Goal: Task Accomplishment & Management: Use online tool/utility

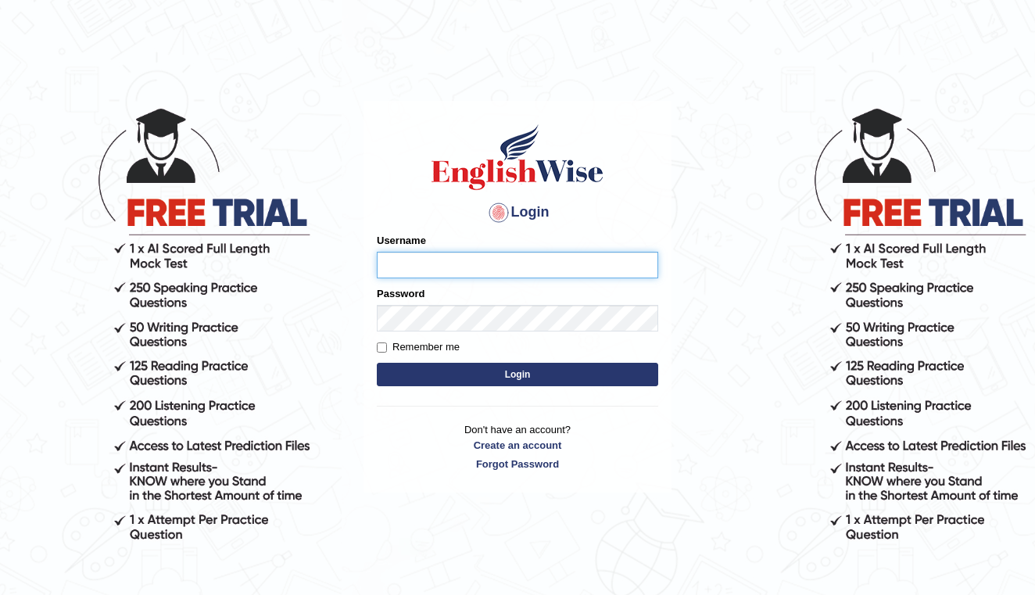
type input "shengwen"
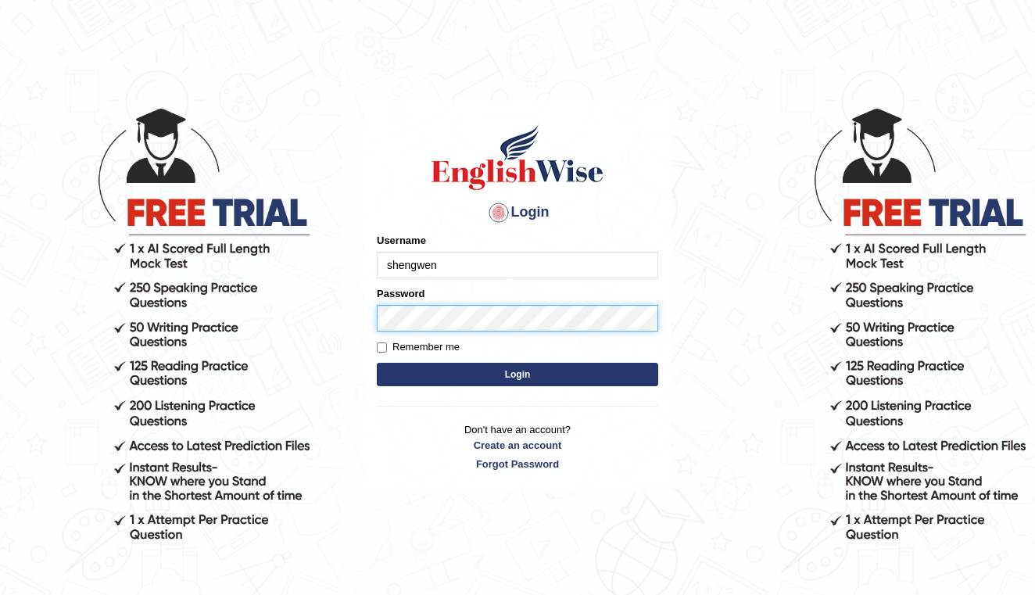
click at [517, 374] on button "Login" at bounding box center [517, 374] width 281 height 23
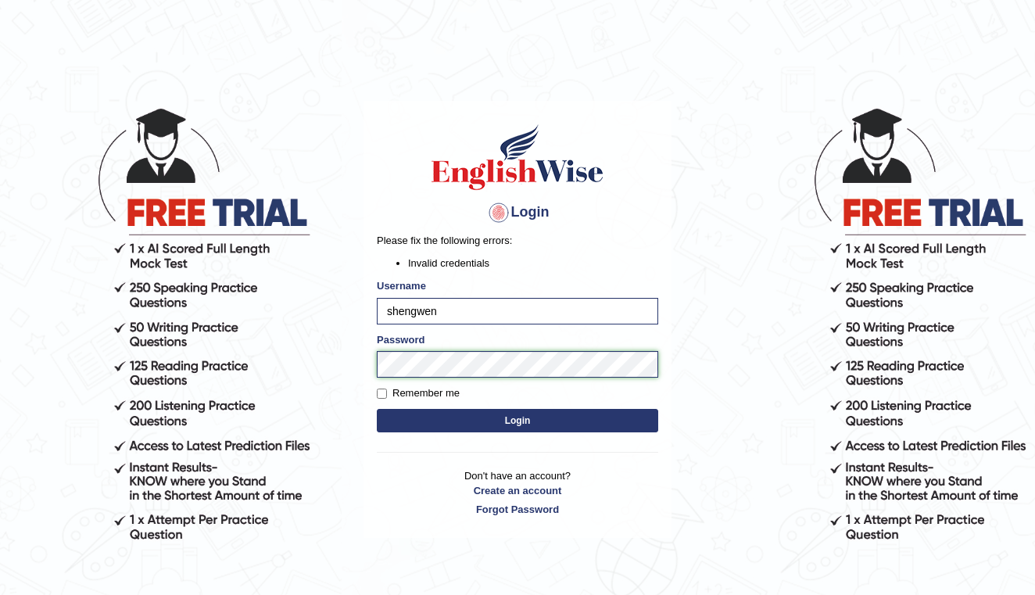
click at [517, 420] on button "Login" at bounding box center [517, 420] width 281 height 23
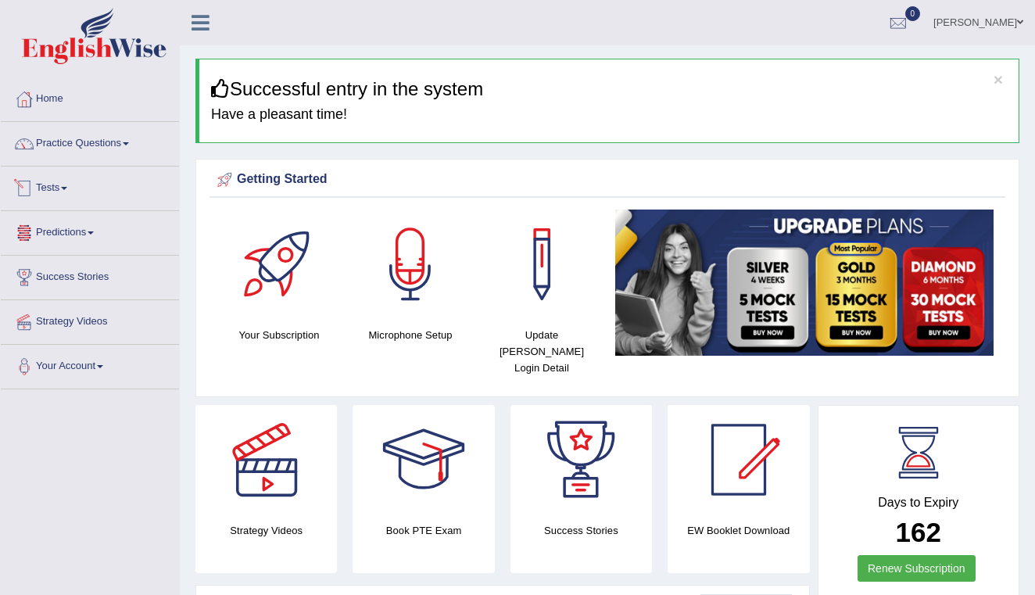
click at [59, 191] on link "Tests" at bounding box center [90, 185] width 178 height 39
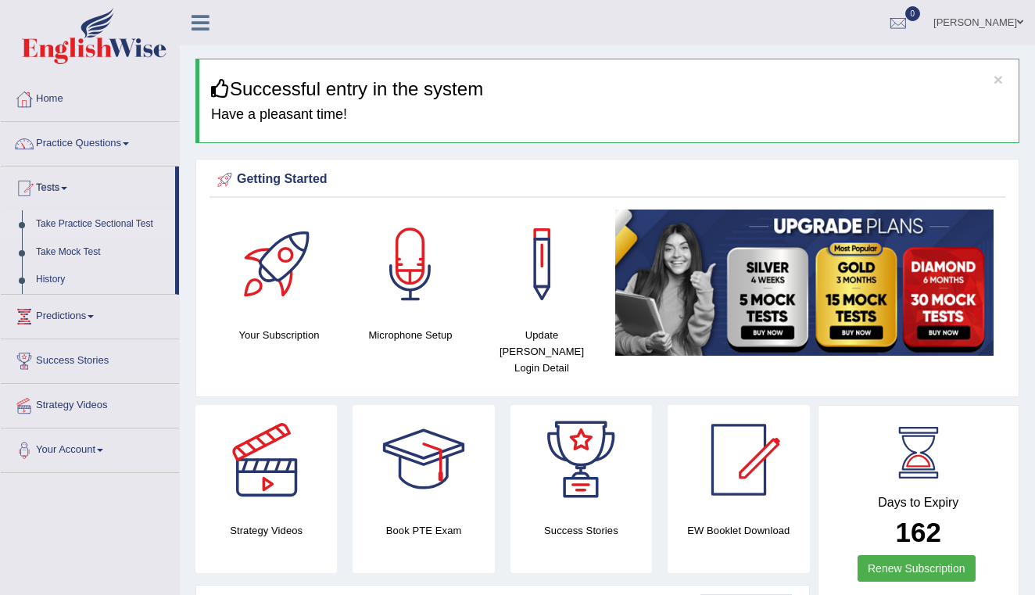
click at [93, 227] on link "Take Practice Sectional Test" at bounding box center [102, 224] width 146 height 28
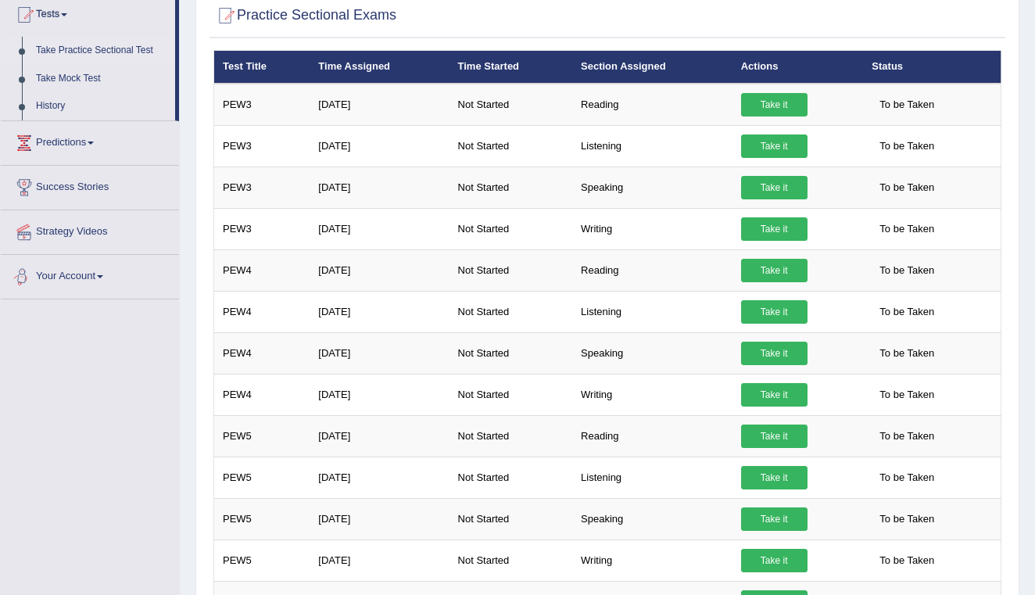
scroll to position [178, 0]
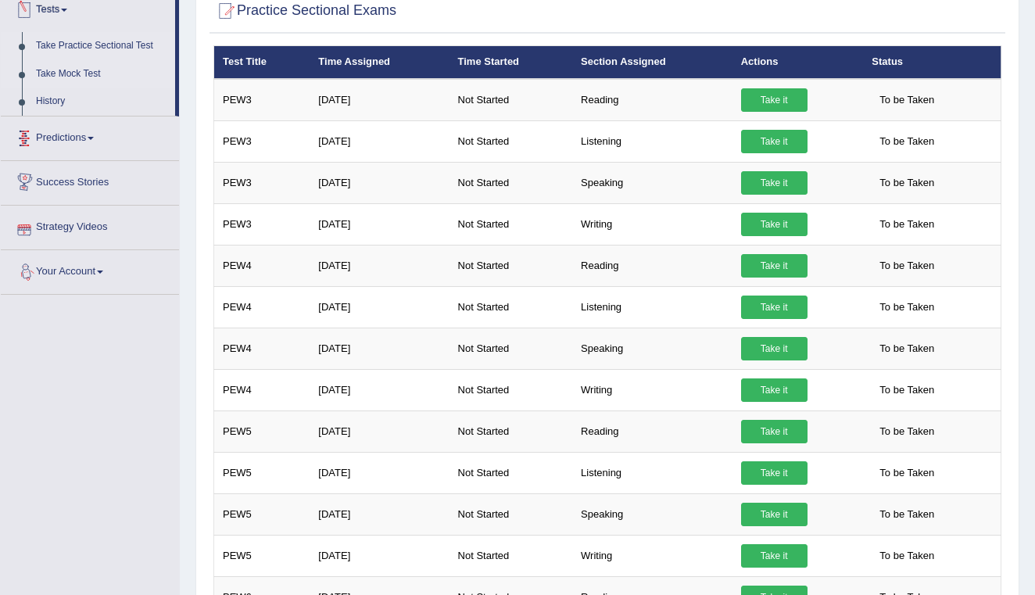
click at [66, 78] on link "Take Mock Test" at bounding box center [102, 74] width 146 height 28
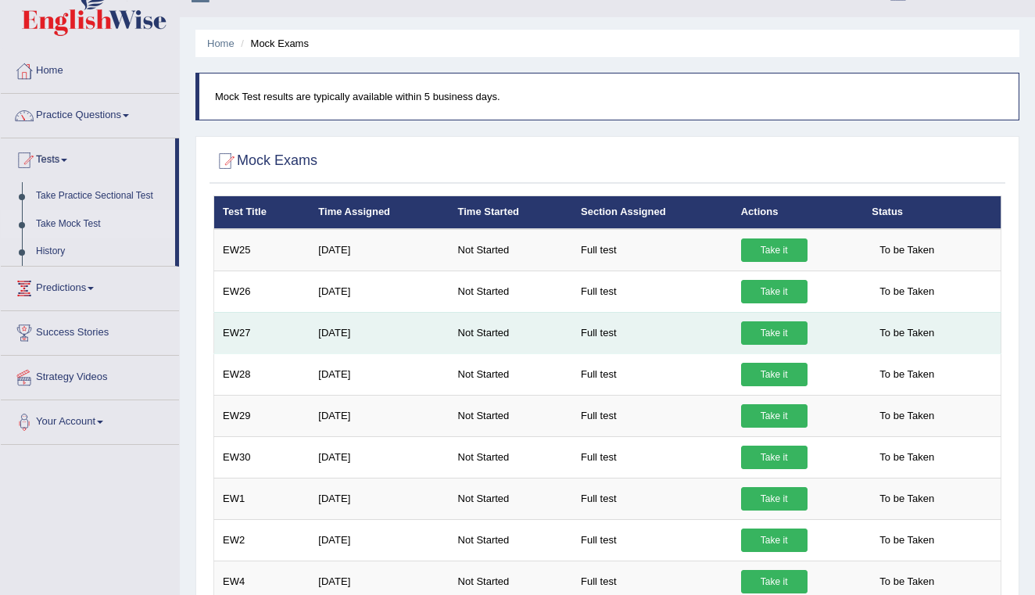
scroll to position [29, 0]
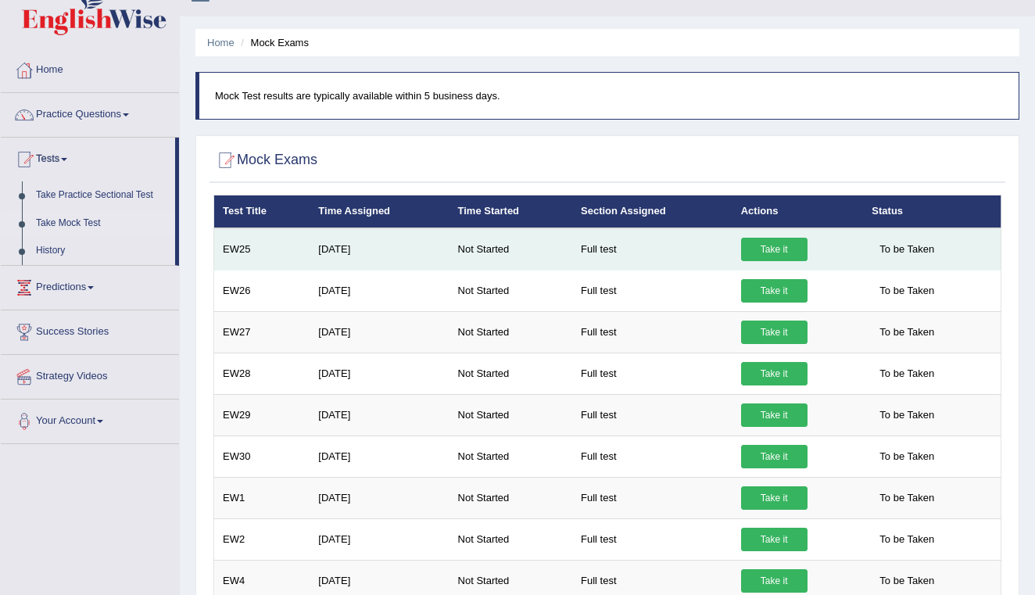
click at [775, 246] on link "Take it" at bounding box center [774, 249] width 66 height 23
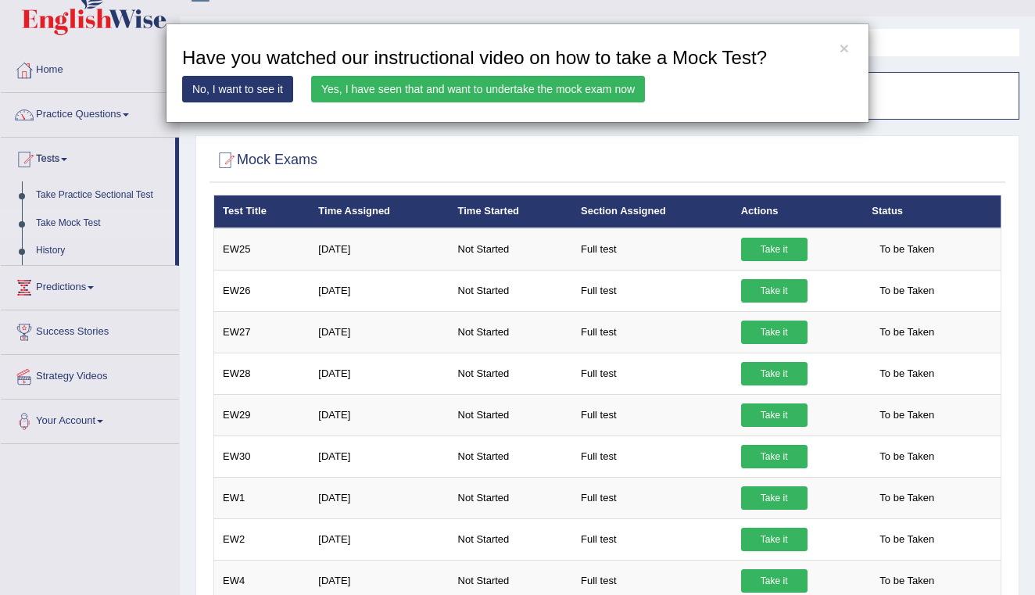
click at [421, 95] on link "Yes, I have seen that and want to undertake the mock exam now" at bounding box center [478, 89] width 334 height 27
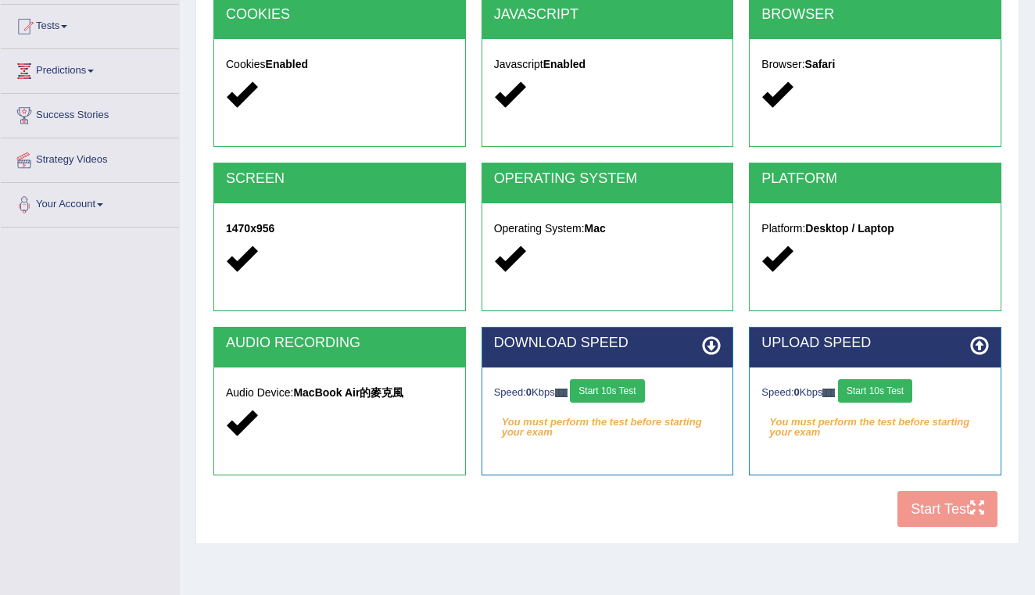
scroll to position [166, 0]
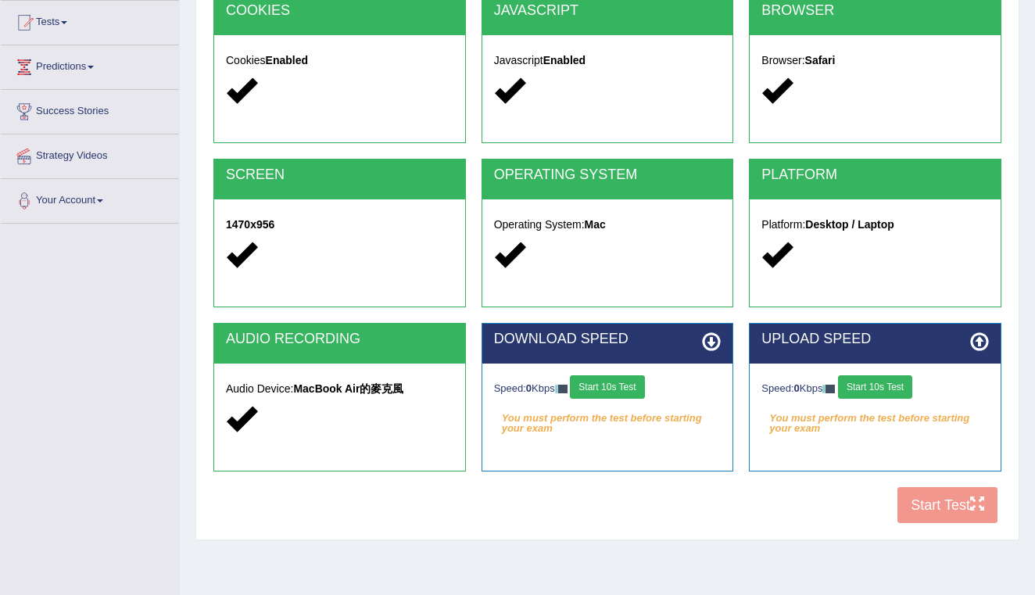
click at [607, 389] on button "Start 10s Test" at bounding box center [607, 386] width 74 height 23
click at [870, 383] on button "Start 10s Test" at bounding box center [875, 386] width 74 height 23
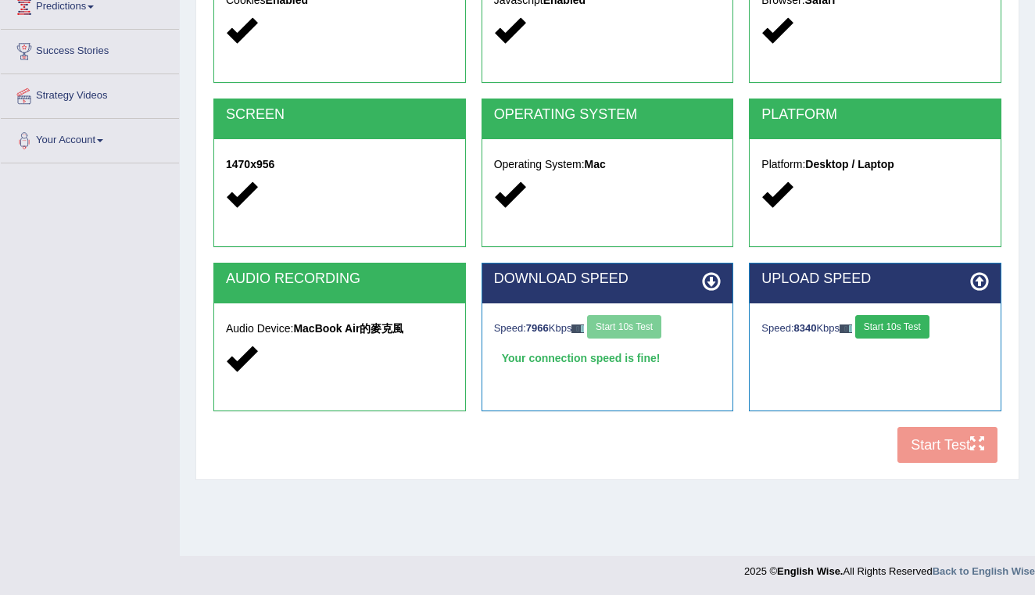
scroll to position [226, 0]
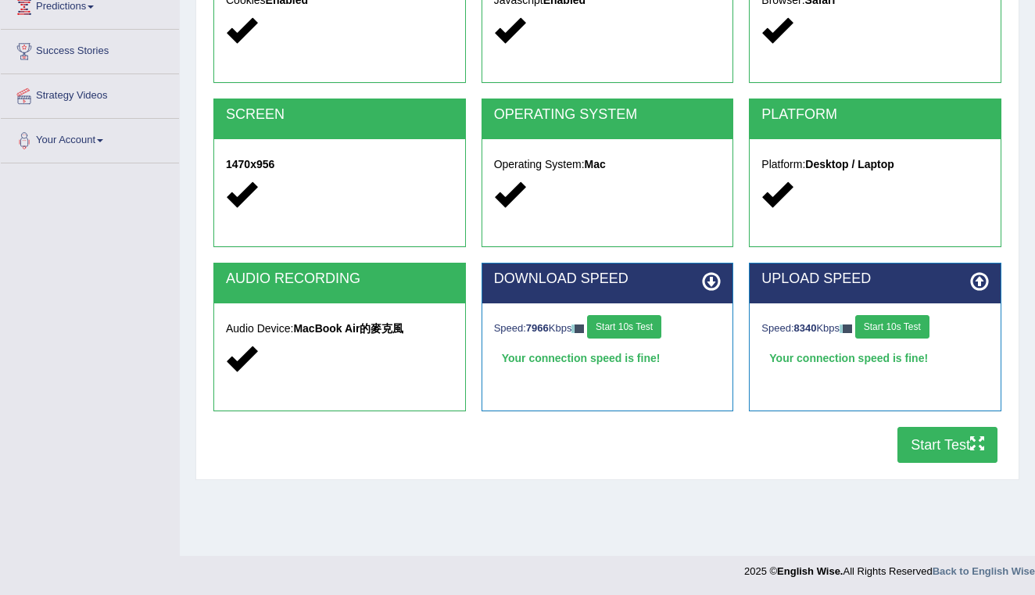
click at [933, 443] on button "Start Test" at bounding box center [947, 445] width 100 height 36
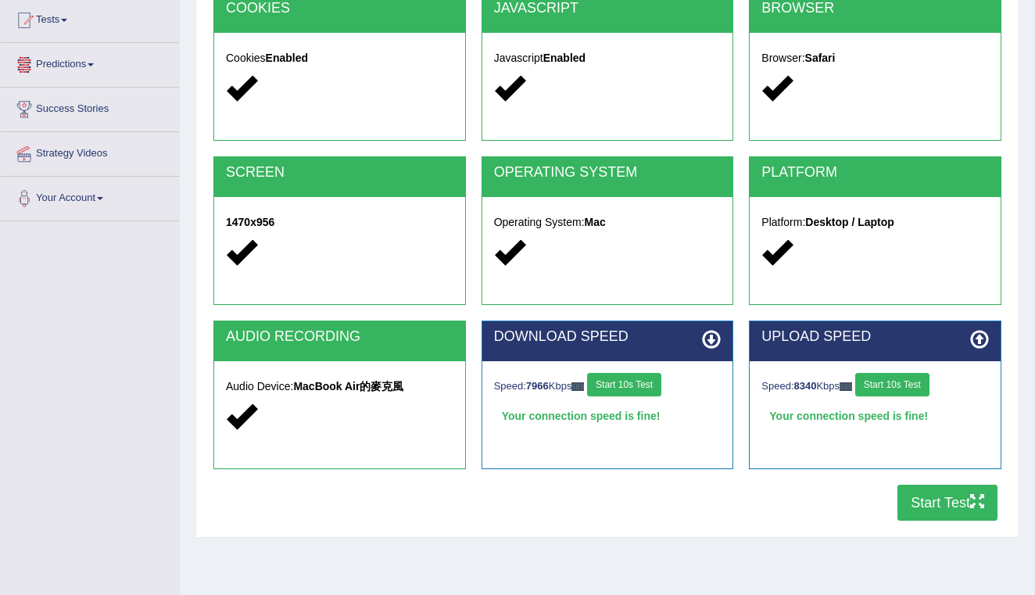
scroll to position [183, 0]
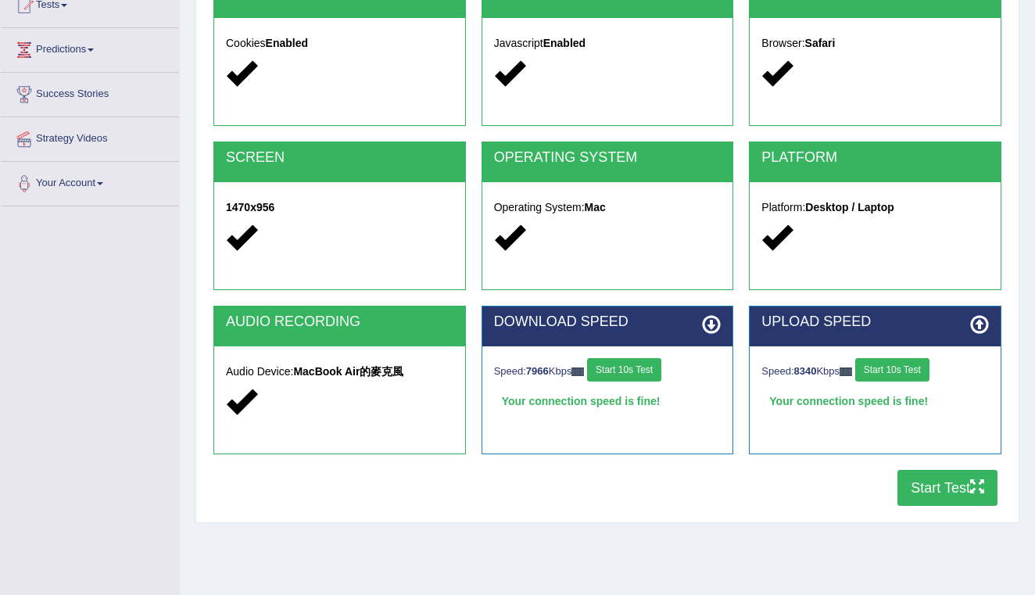
click at [367, 373] on strong "MacBook Air的麥克風" at bounding box center [348, 371] width 110 height 13
click at [954, 492] on button "Start Test" at bounding box center [947, 488] width 100 height 36
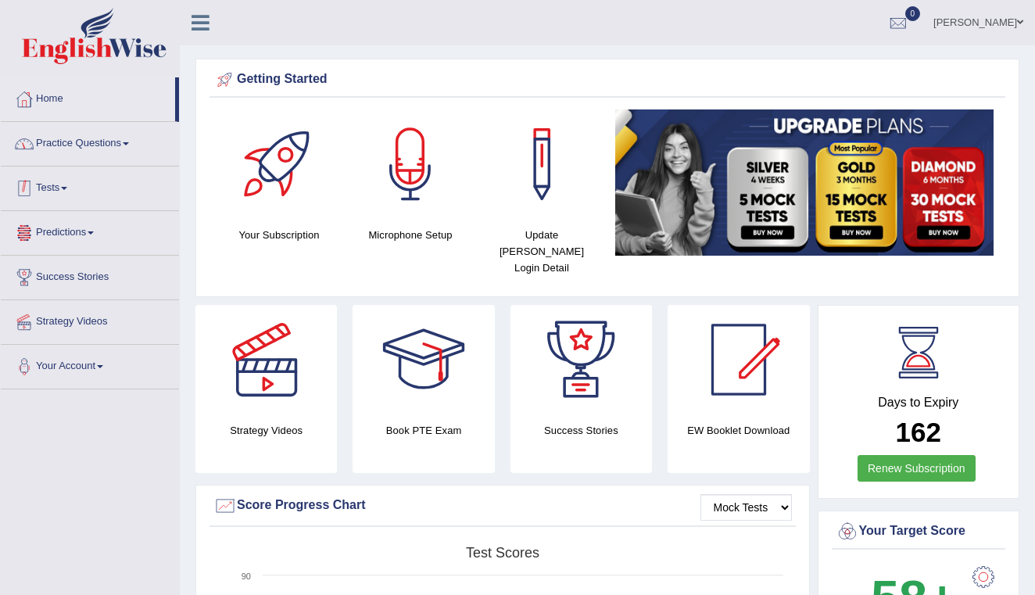
click at [60, 193] on link "Tests" at bounding box center [90, 185] width 178 height 39
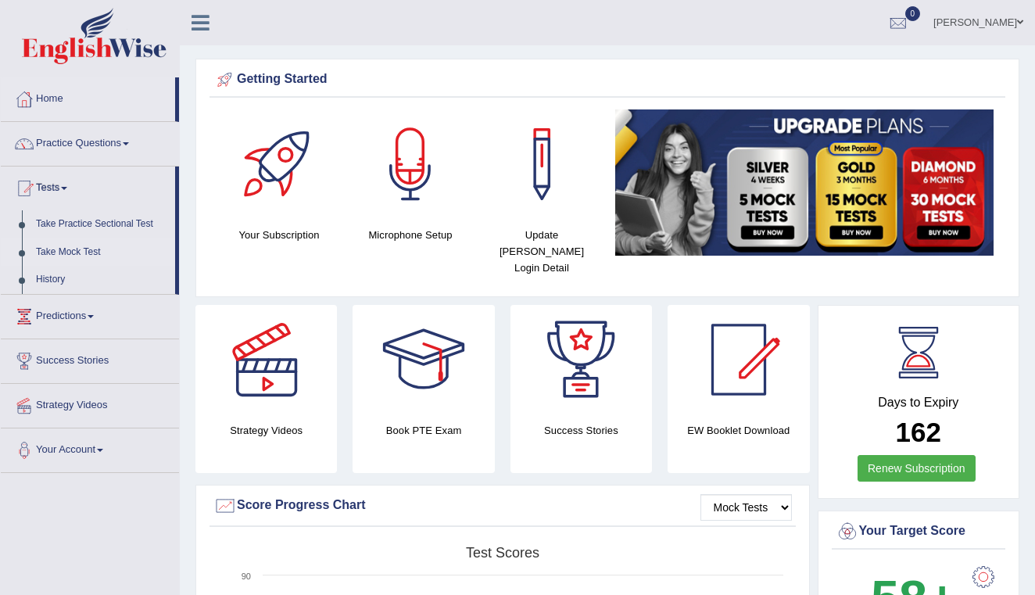
click at [51, 253] on link "Take Mock Test" at bounding box center [102, 252] width 146 height 28
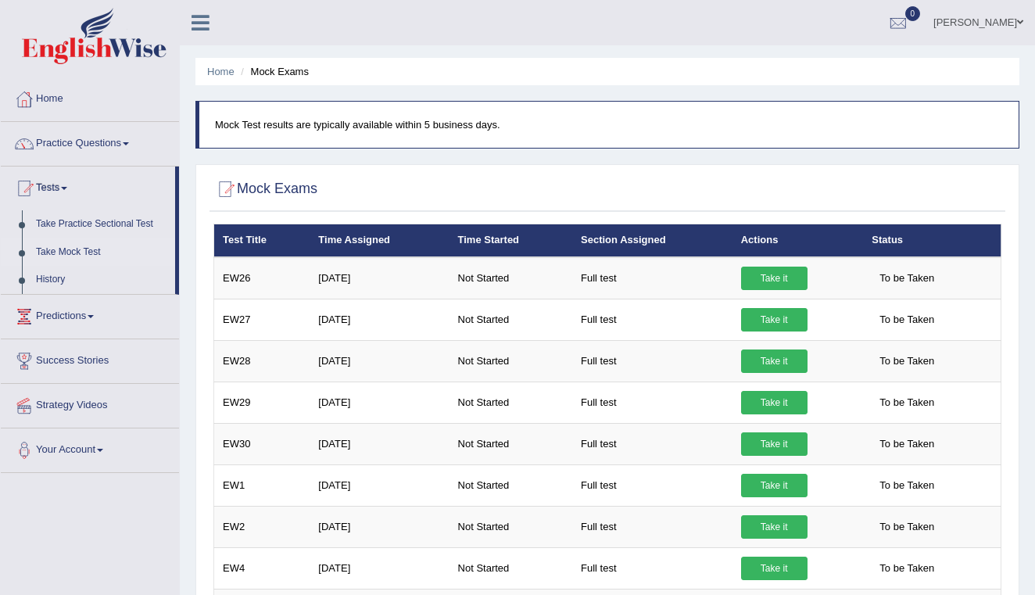
click at [772, 280] on link "Take it" at bounding box center [774, 278] width 66 height 23
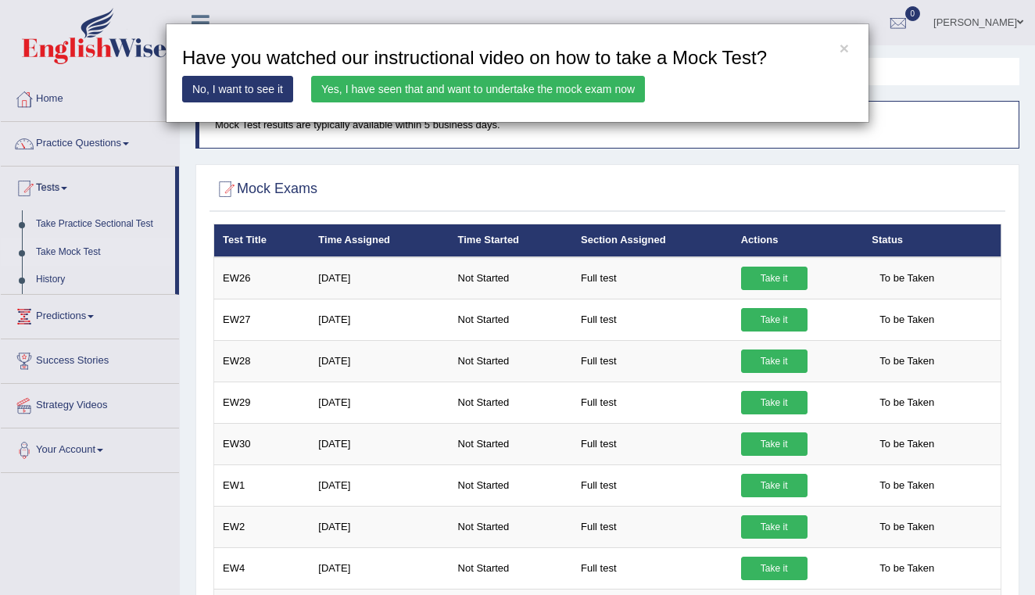
click at [498, 99] on link "Yes, I have seen that and want to undertake the mock exam now" at bounding box center [478, 89] width 334 height 27
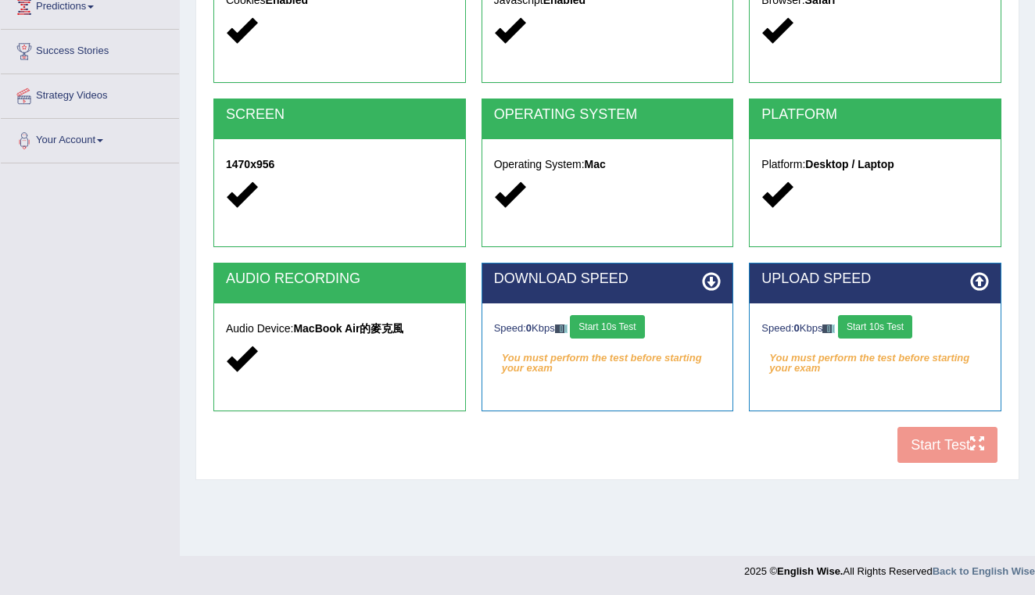
scroll to position [226, 0]
click at [625, 324] on button "Start 10s Test" at bounding box center [607, 326] width 74 height 23
click at [886, 333] on button "Start 10s Test" at bounding box center [875, 326] width 74 height 23
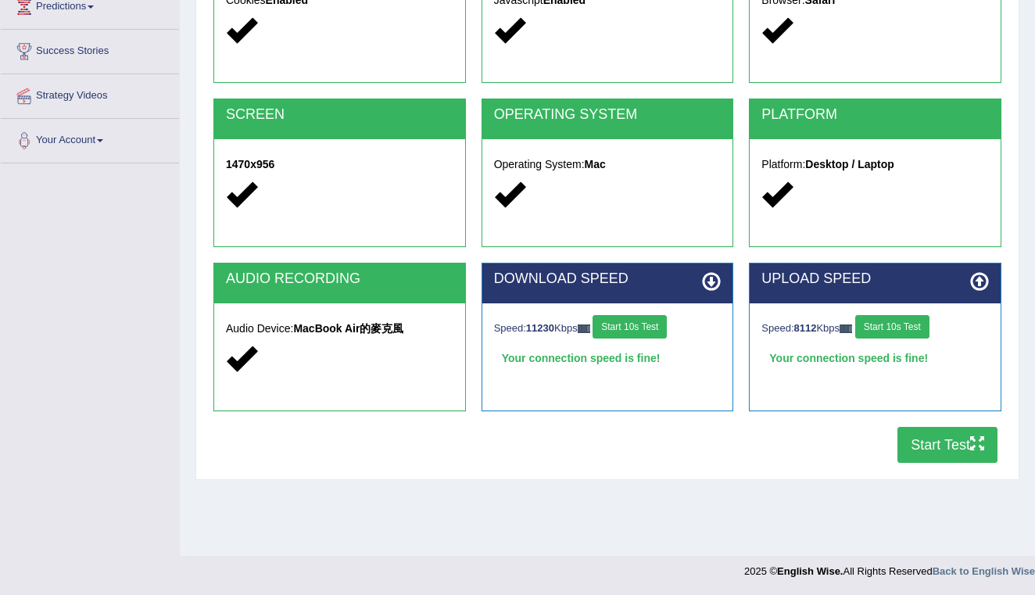
click at [952, 445] on button "Start Test" at bounding box center [947, 445] width 100 height 36
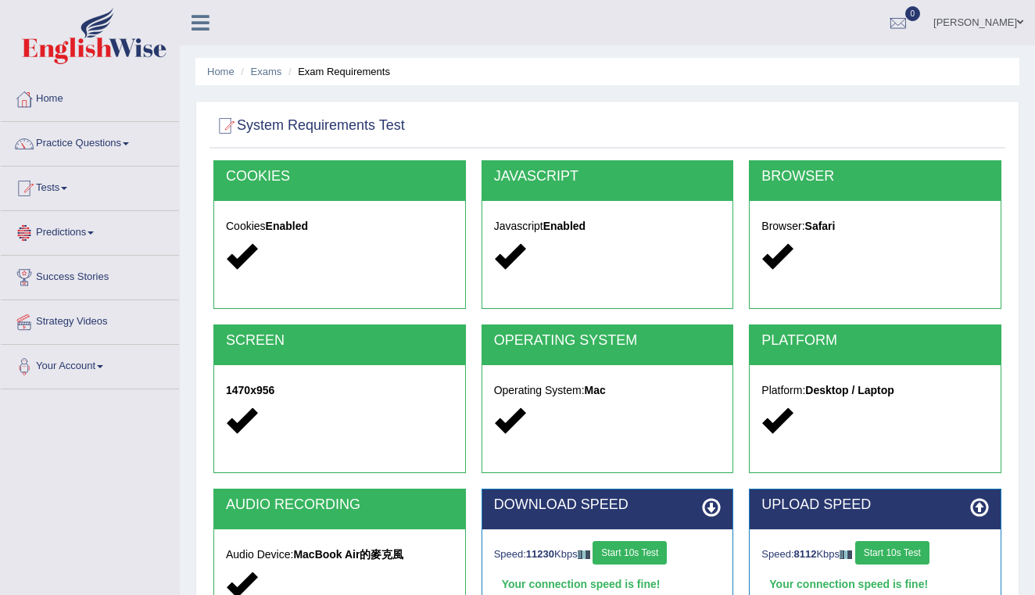
scroll to position [0, 0]
click at [91, 363] on link "Your Account" at bounding box center [90, 364] width 178 height 39
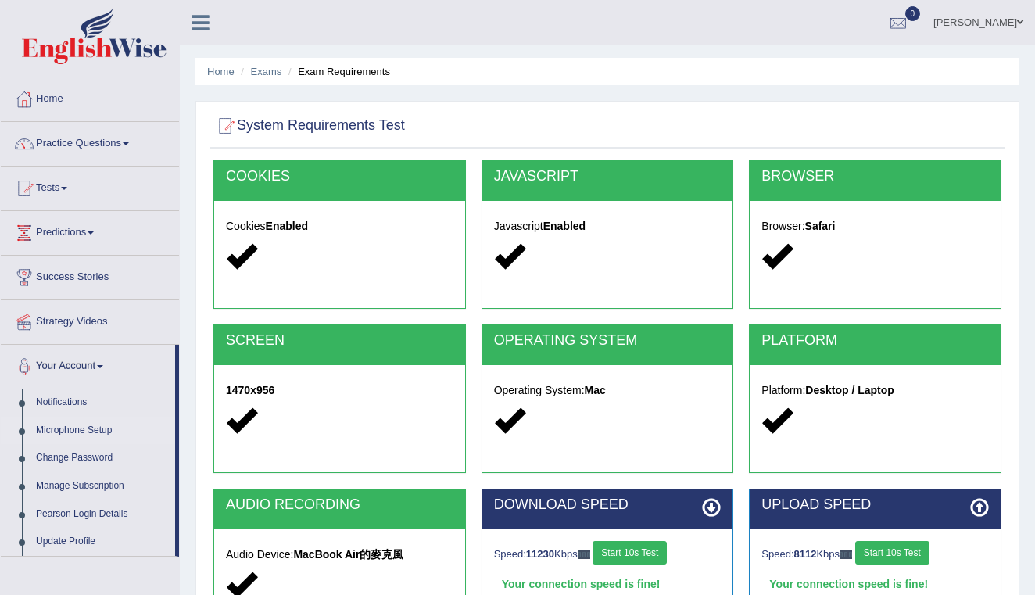
click at [91, 431] on link "Microphone Setup" at bounding box center [102, 431] width 146 height 28
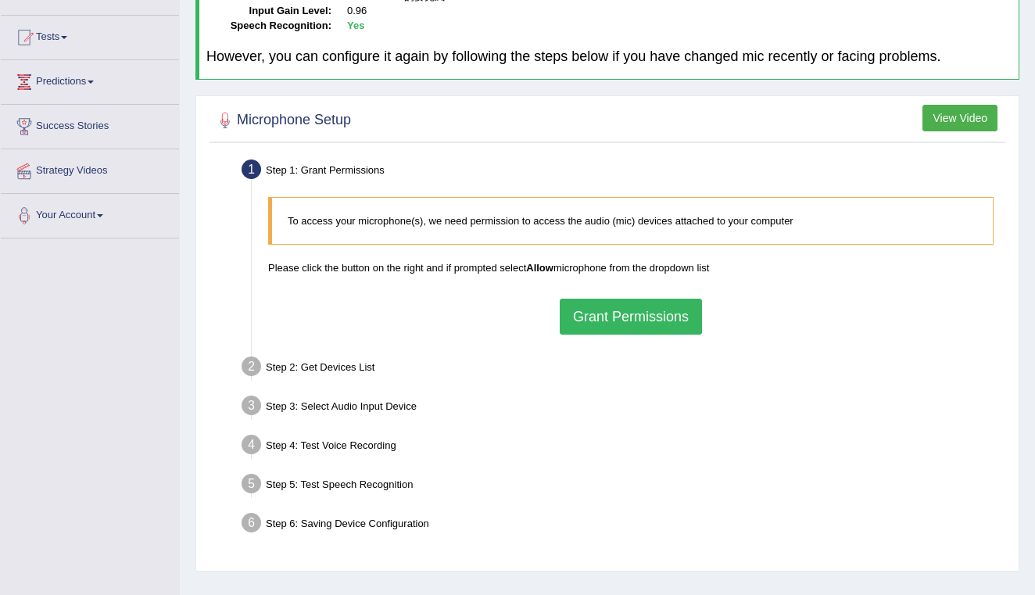
scroll to position [152, 0]
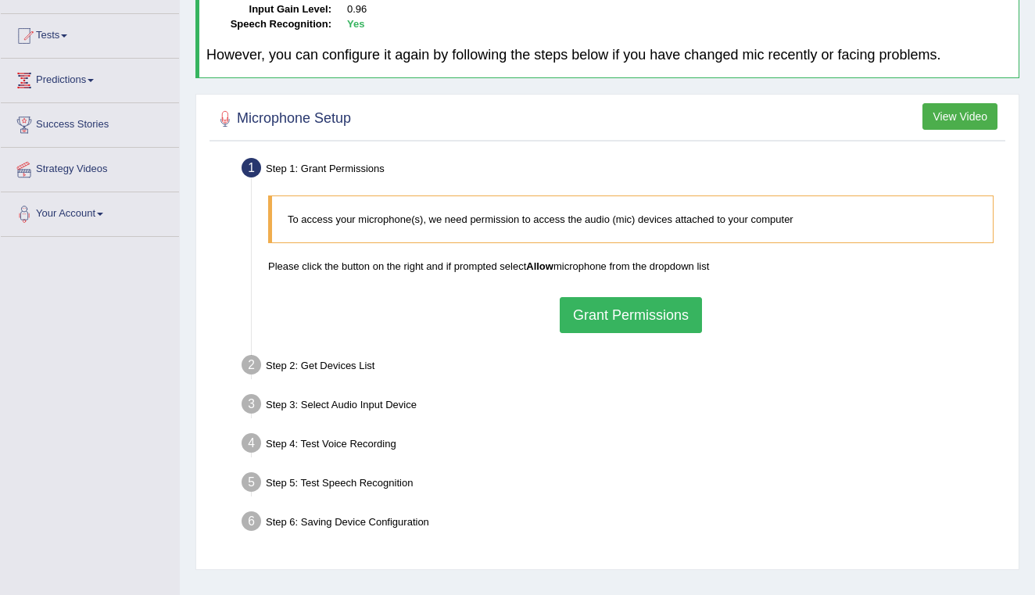
click at [609, 311] on button "Grant Permissions" at bounding box center [631, 315] width 142 height 36
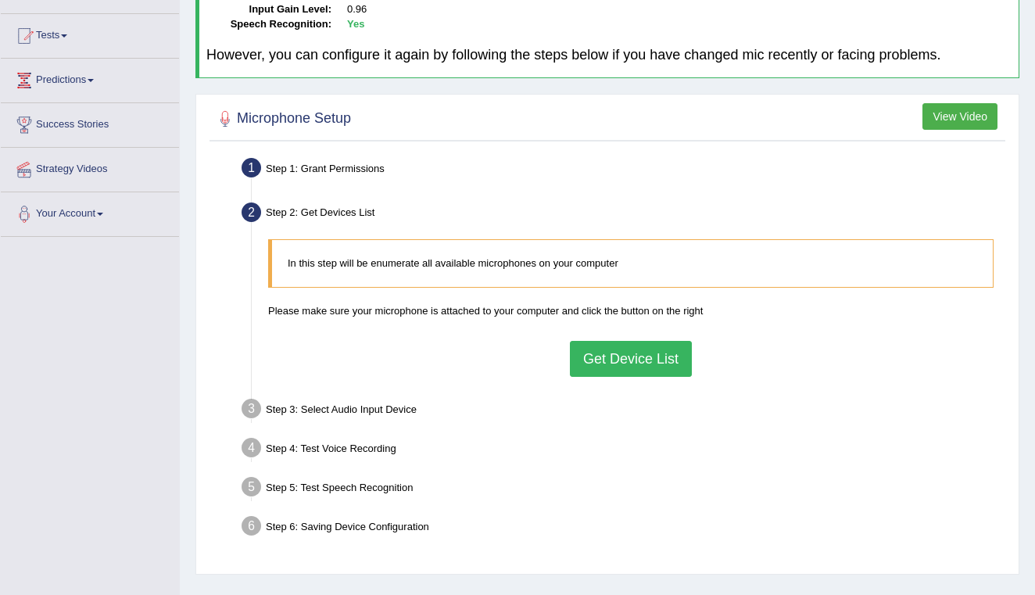
click at [652, 354] on button "Get Device List" at bounding box center [631, 359] width 122 height 36
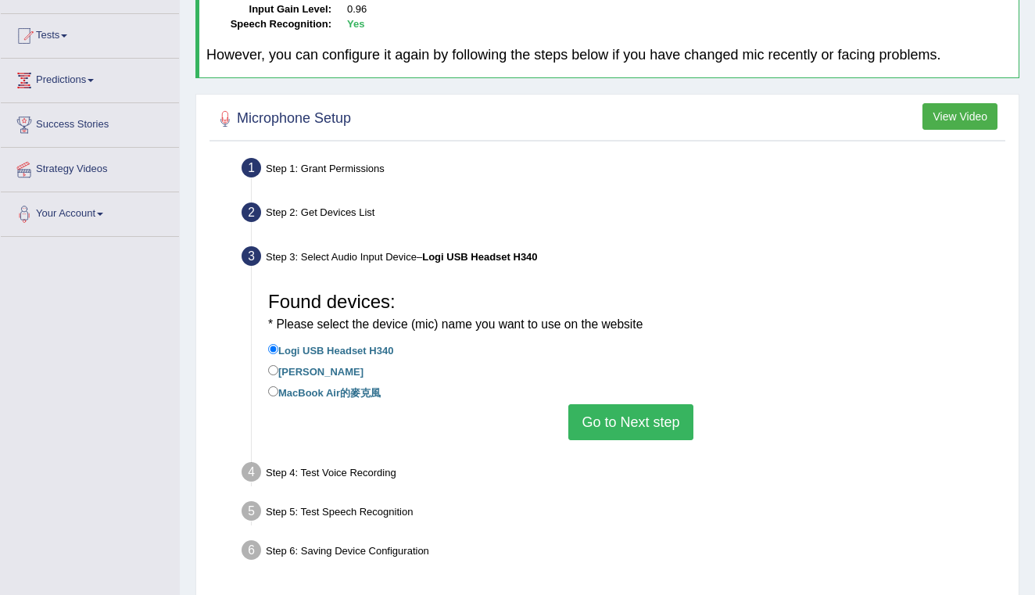
click at [644, 410] on button "Go to Next step" at bounding box center [630, 422] width 124 height 36
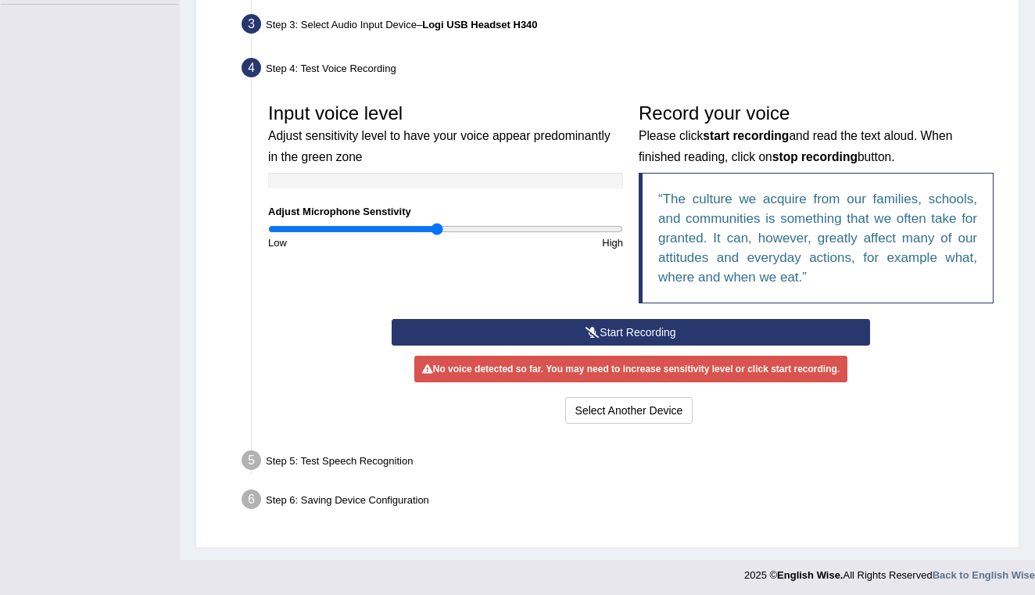
scroll to position [384, 0]
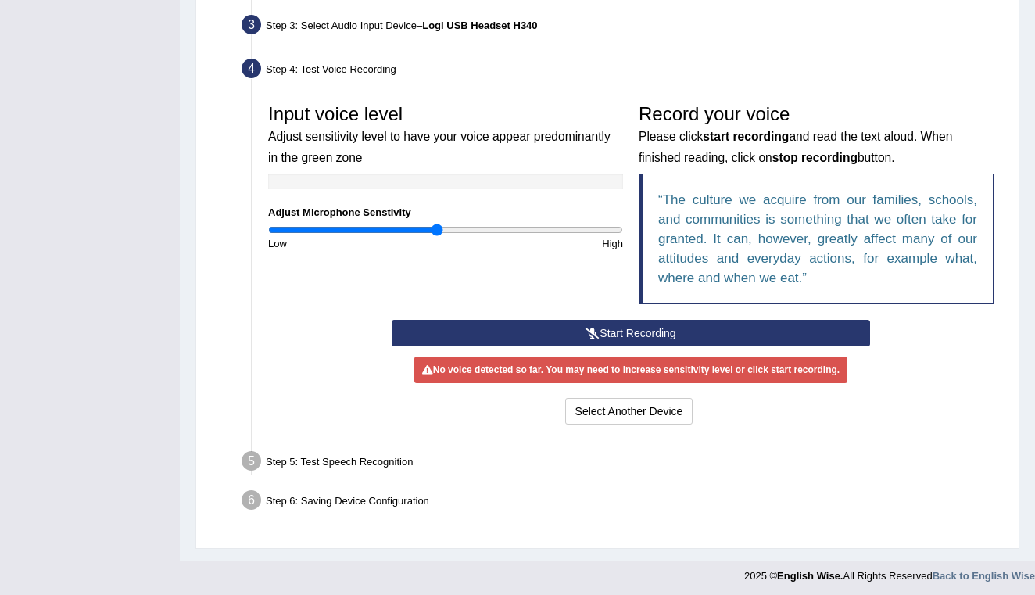
click at [614, 324] on button "Start Recording" at bounding box center [631, 333] width 478 height 27
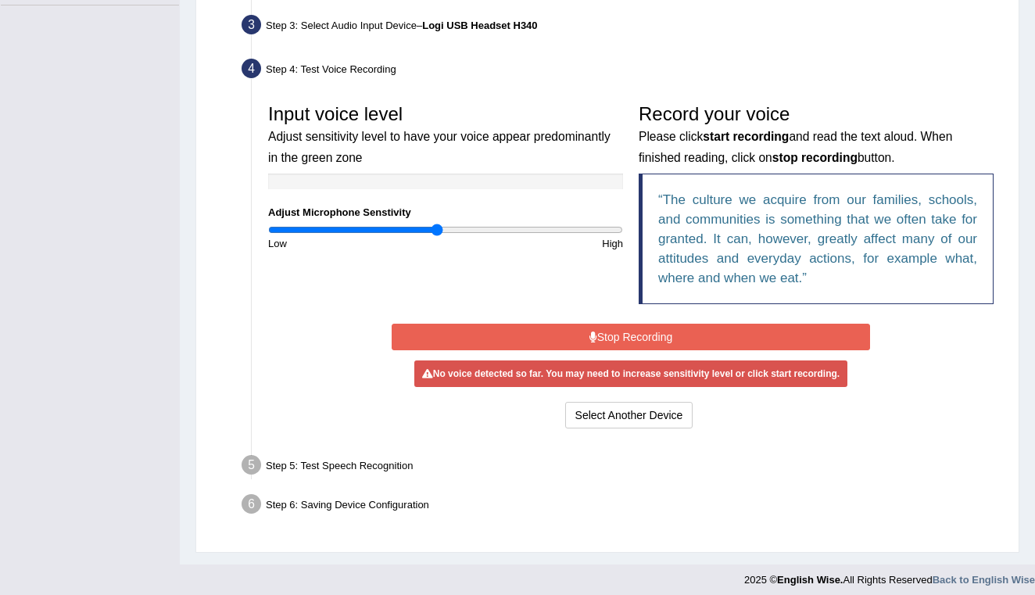
click at [647, 332] on button "Stop Recording" at bounding box center [631, 337] width 478 height 27
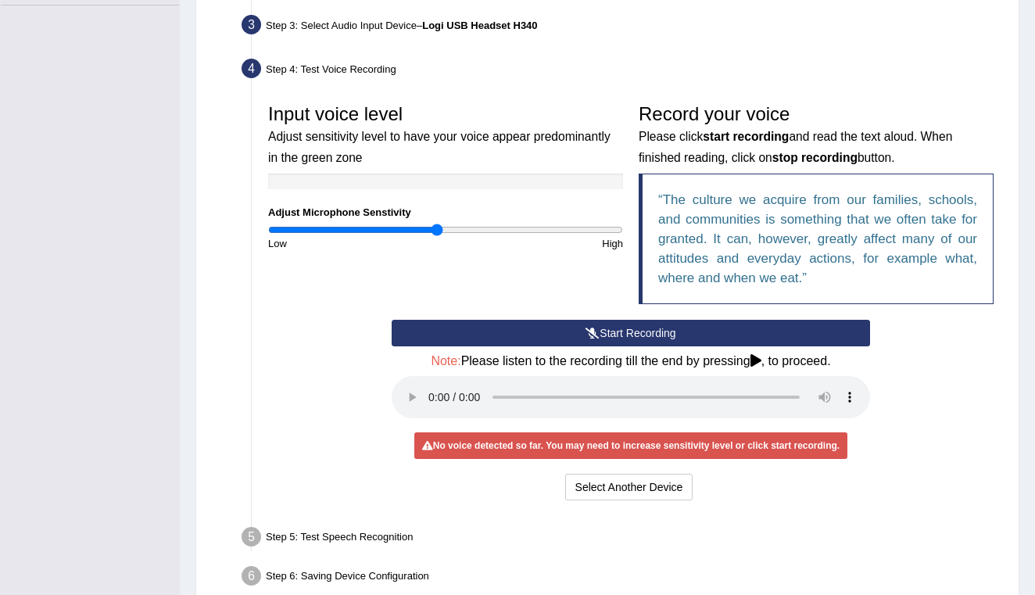
click at [433, 388] on audio at bounding box center [631, 397] width 478 height 42
click at [617, 335] on button "Start Recording" at bounding box center [631, 333] width 478 height 27
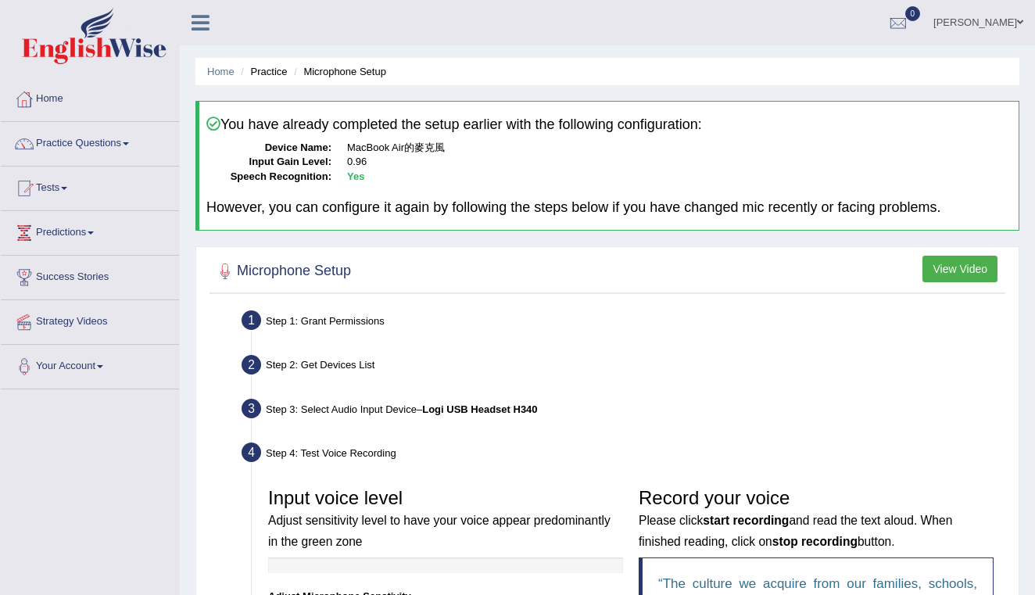
scroll to position [0, 0]
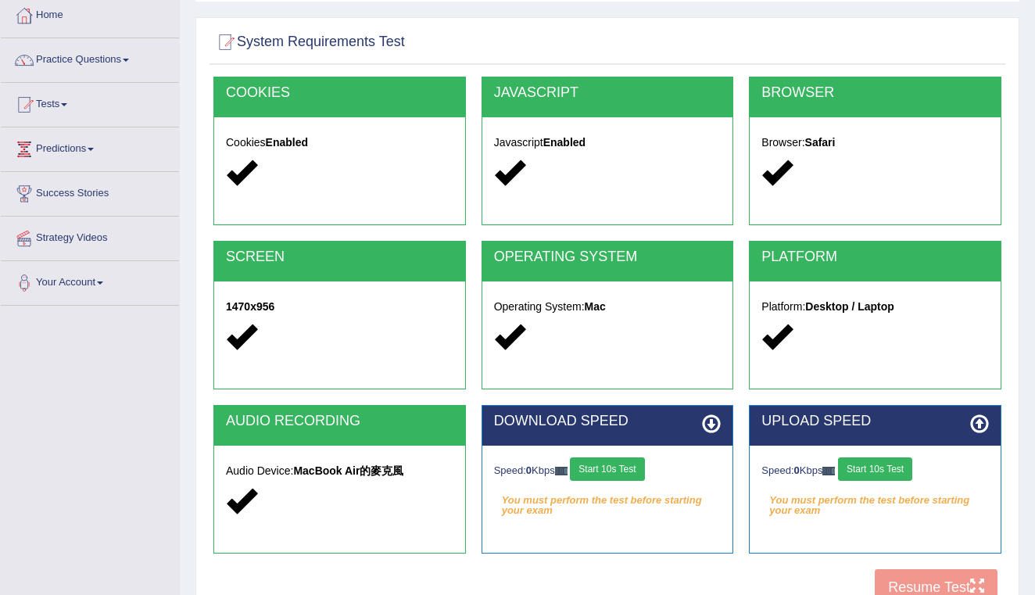
scroll to position [98, 0]
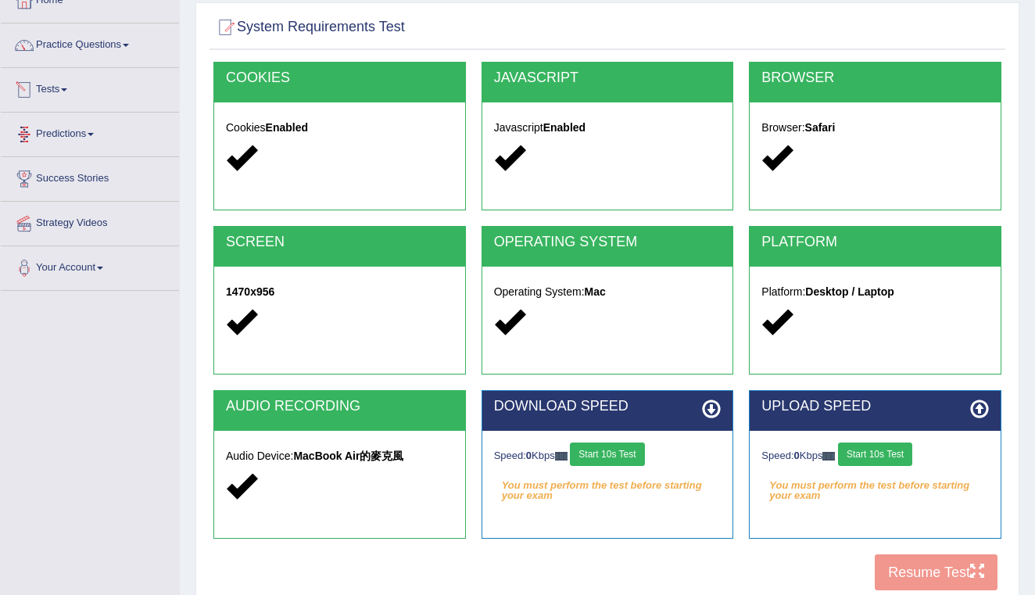
click at [65, 94] on link "Tests" at bounding box center [90, 87] width 178 height 39
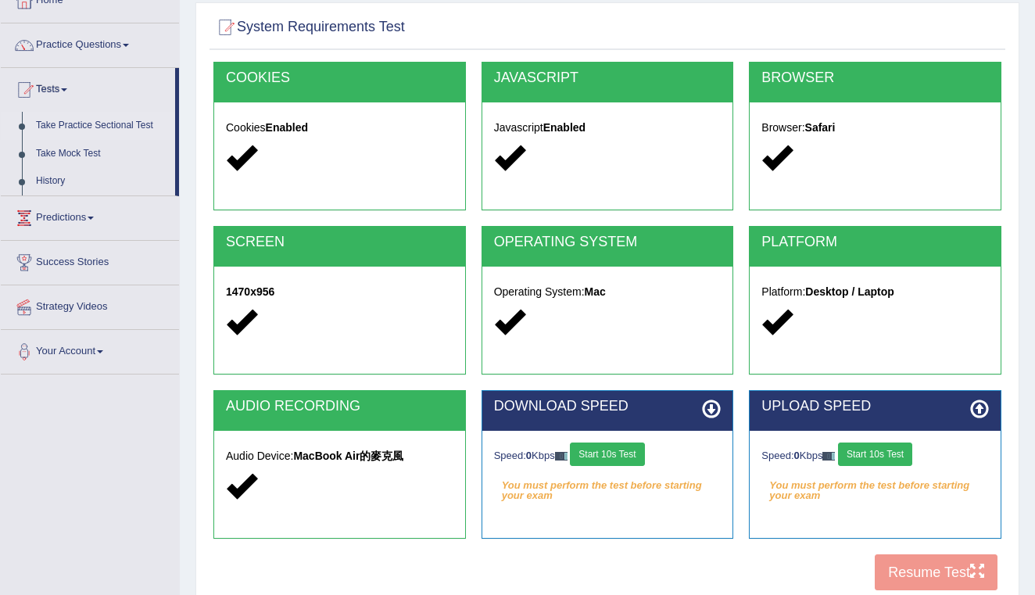
click at [84, 132] on link "Take Practice Sectional Test" at bounding box center [102, 126] width 146 height 28
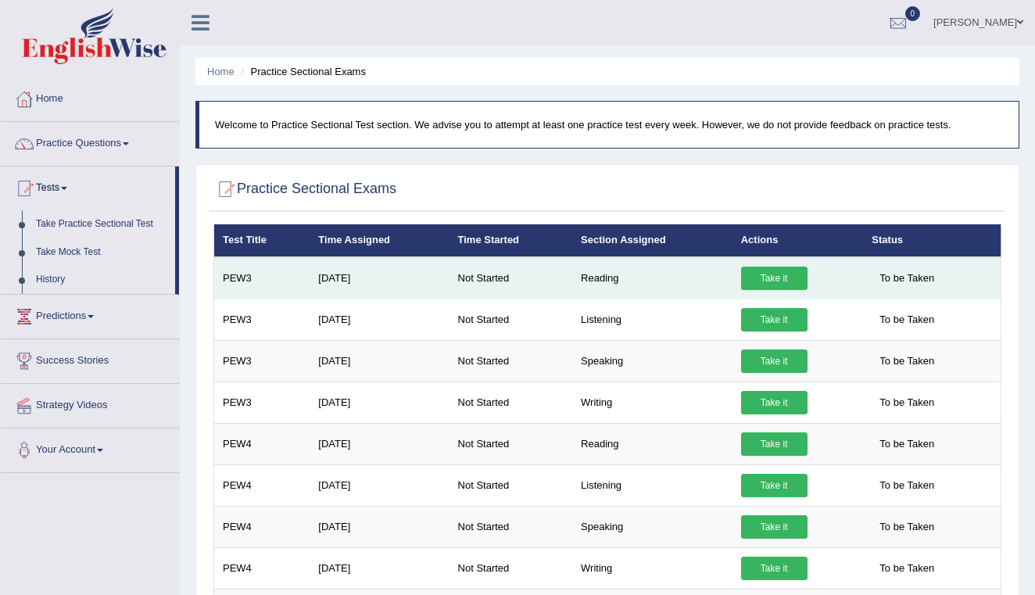
click at [801, 278] on link "Take it" at bounding box center [774, 278] width 66 height 23
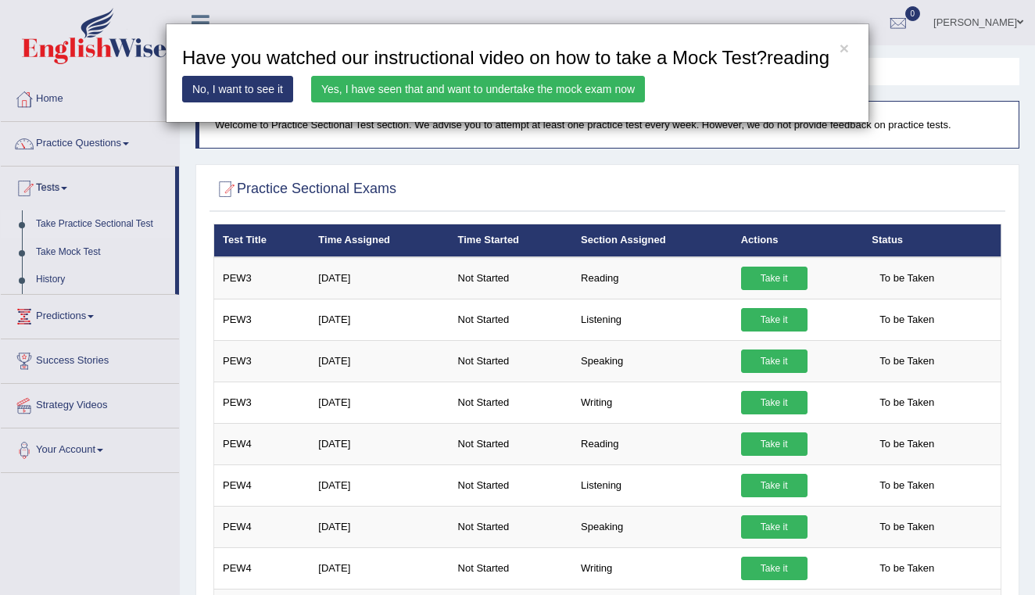
click at [476, 102] on link "Yes, I have seen that and want to undertake the mock exam now" at bounding box center [478, 89] width 334 height 27
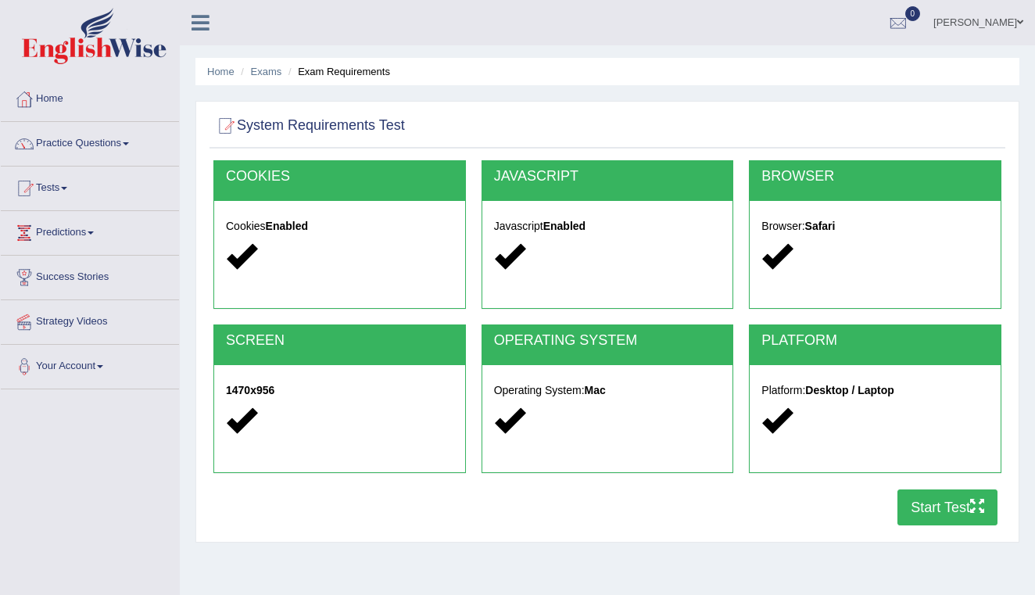
click at [942, 500] on button "Start Test" at bounding box center [947, 507] width 100 height 36
click at [119, 144] on link "Practice Questions" at bounding box center [90, 141] width 178 height 39
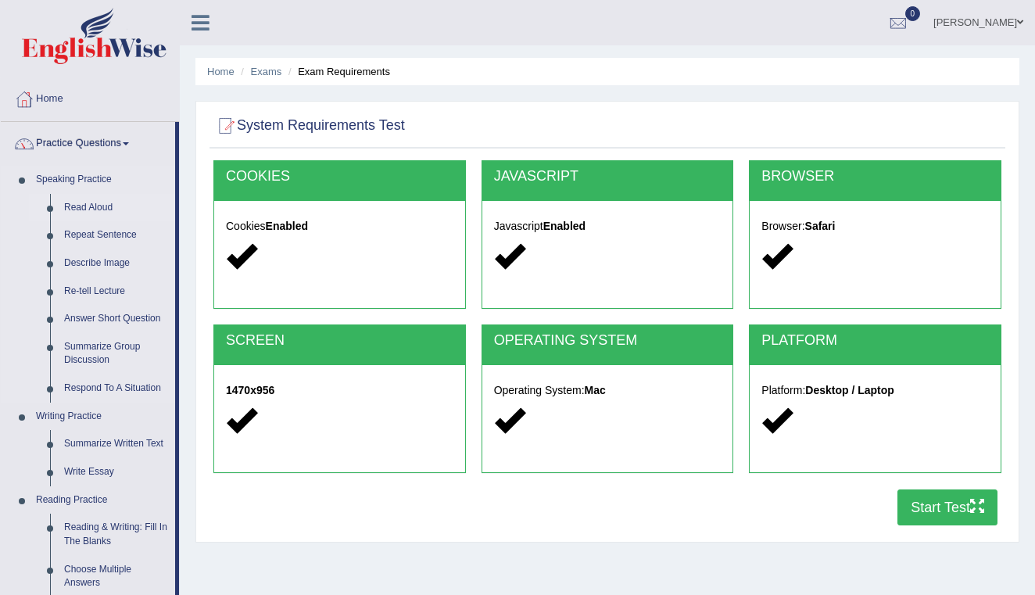
click at [96, 206] on link "Read Aloud" at bounding box center [116, 208] width 118 height 28
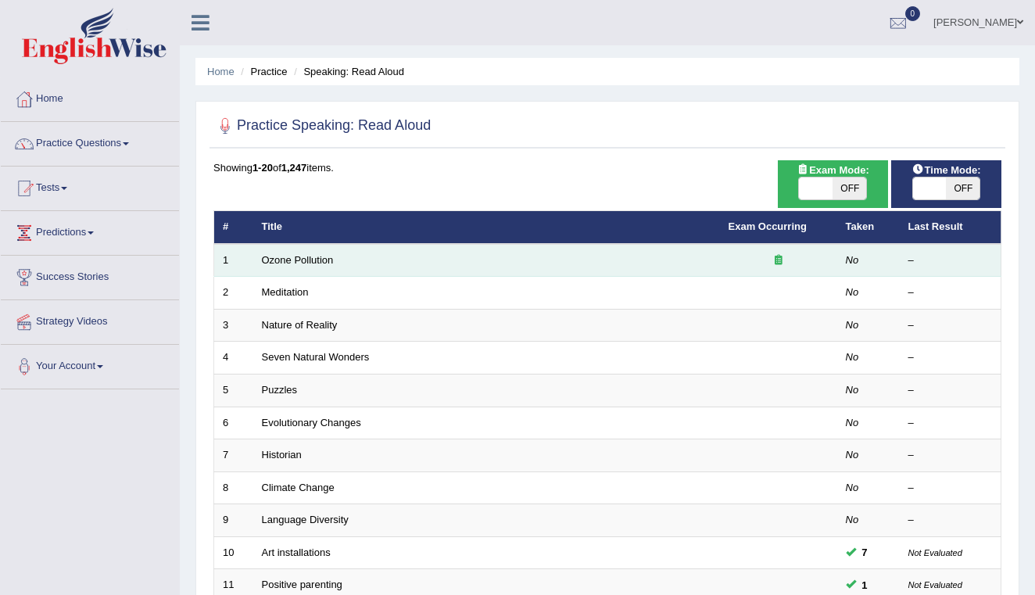
click at [299, 265] on td "Ozone Pollution" at bounding box center [486, 260] width 467 height 33
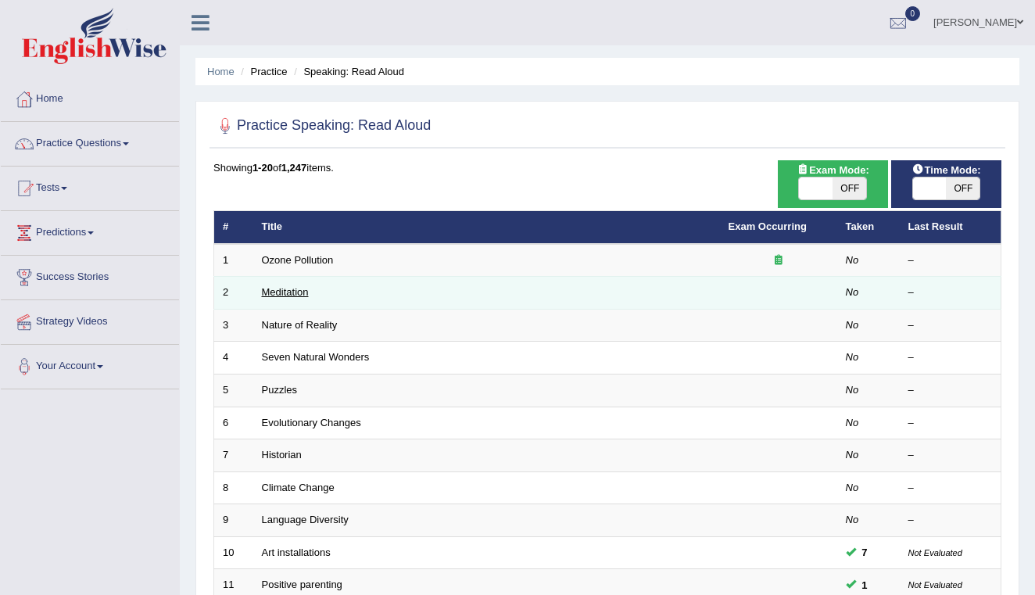
click at [294, 295] on link "Meditation" at bounding box center [285, 292] width 47 height 12
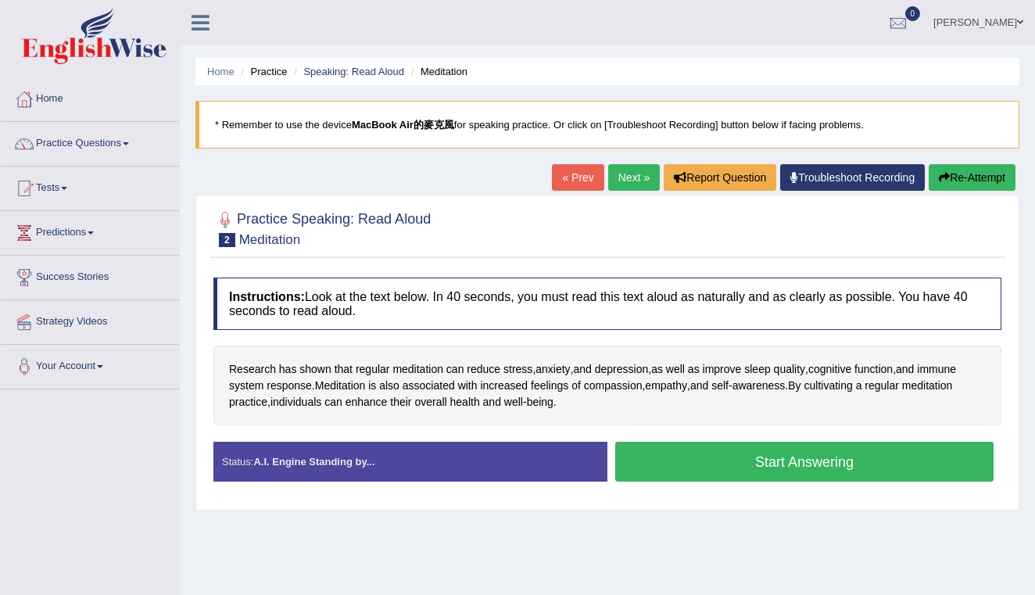
click at [764, 474] on button "Start Answering" at bounding box center [804, 462] width 378 height 40
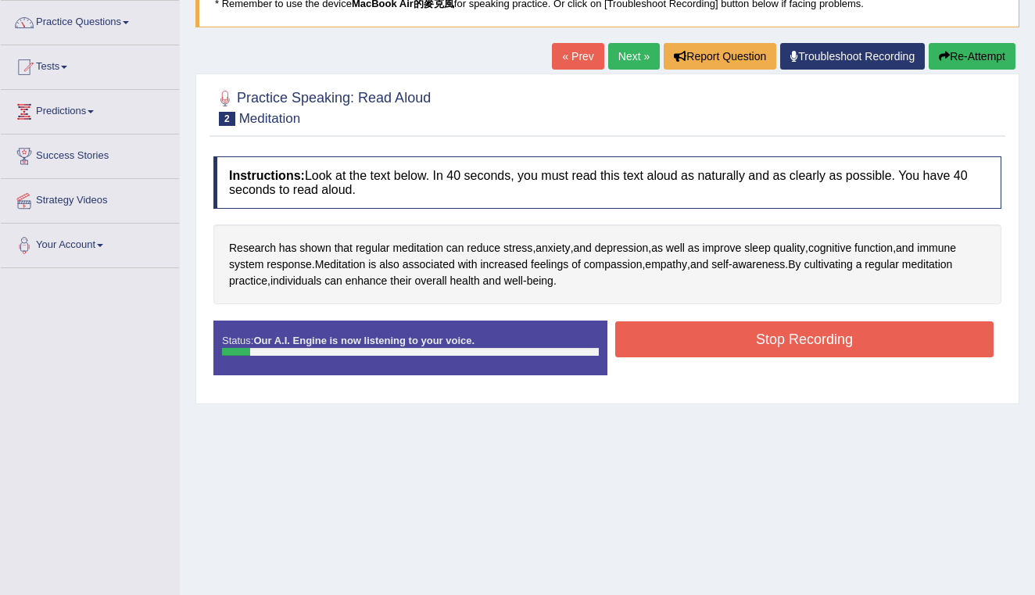
scroll to position [123, 0]
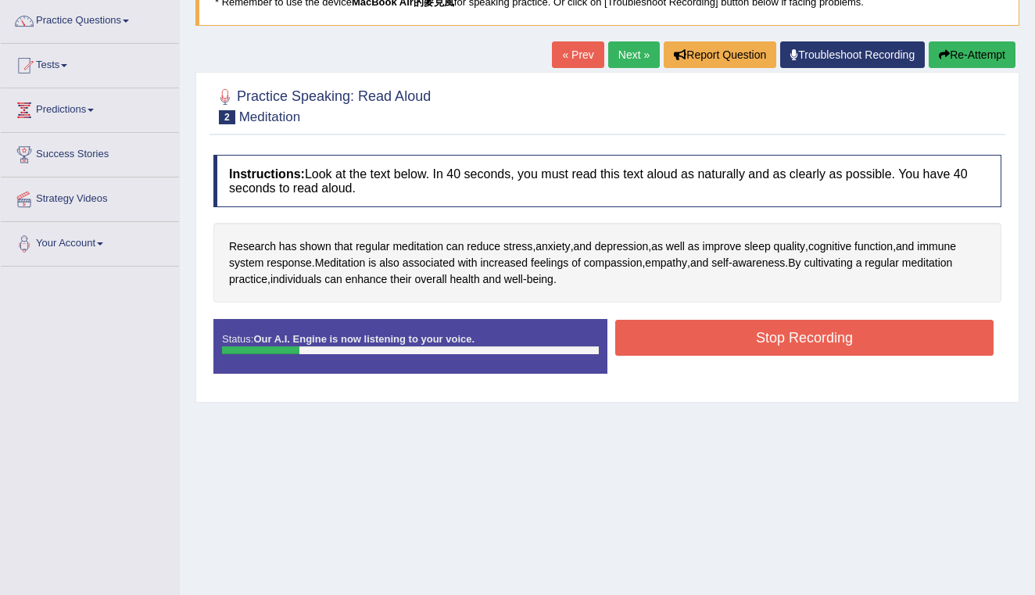
click at [776, 342] on button "Stop Recording" at bounding box center [804, 338] width 378 height 36
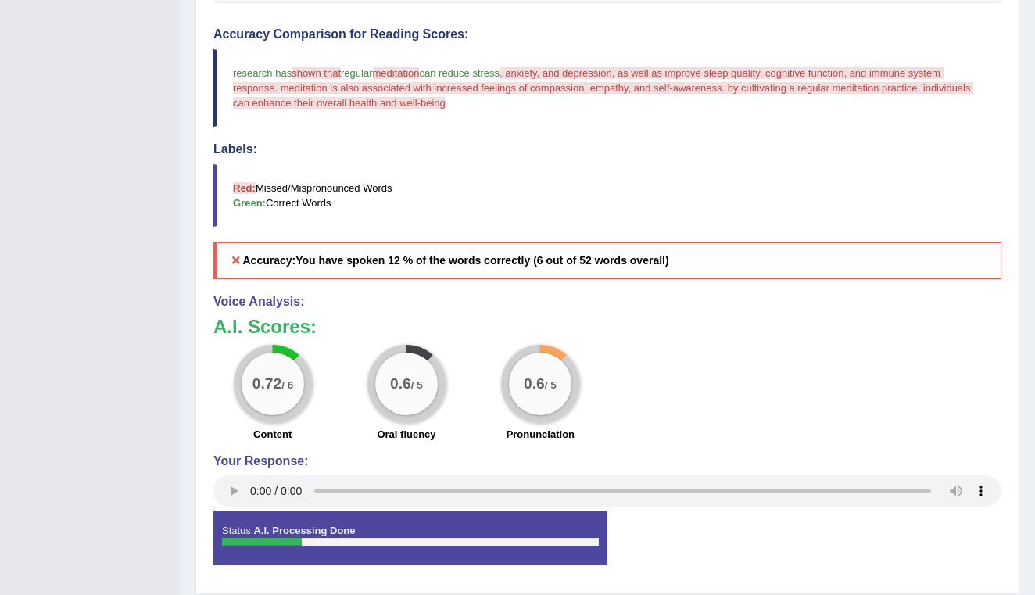
scroll to position [424, 0]
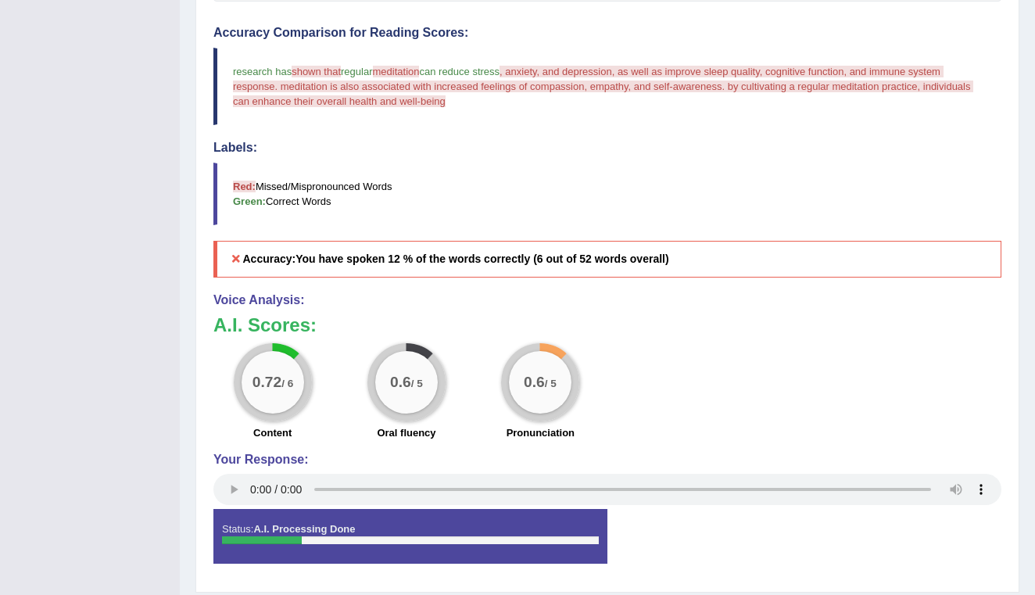
click at [255, 484] on audio at bounding box center [607, 489] width 788 height 31
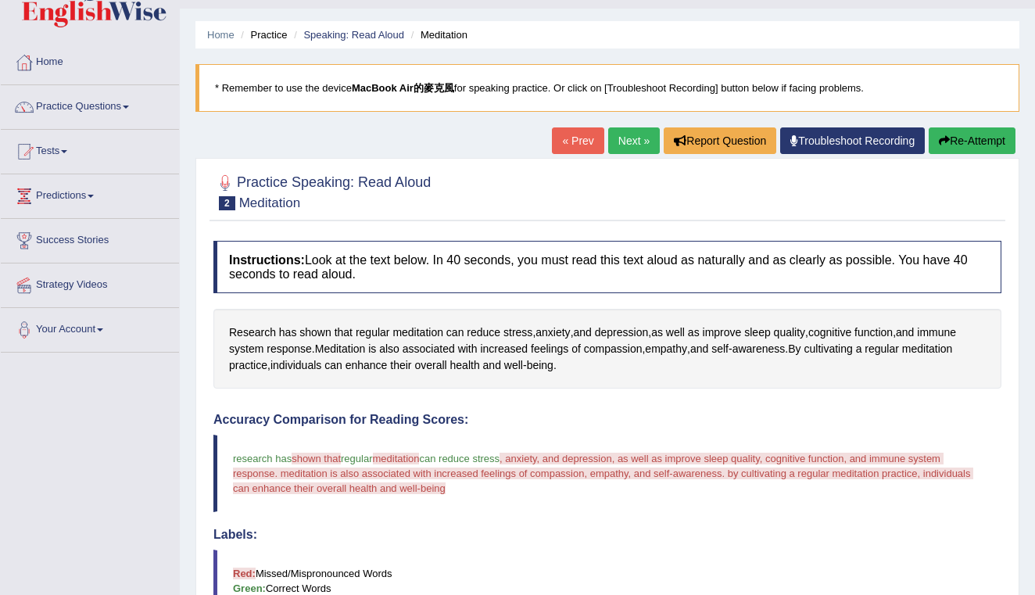
scroll to position [38, 0]
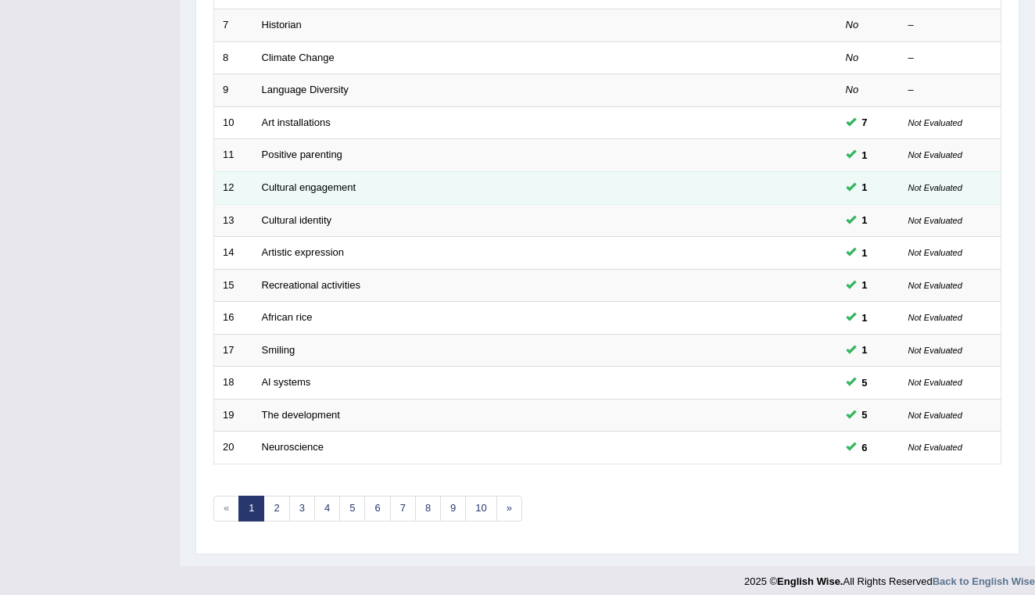
scroll to position [431, 0]
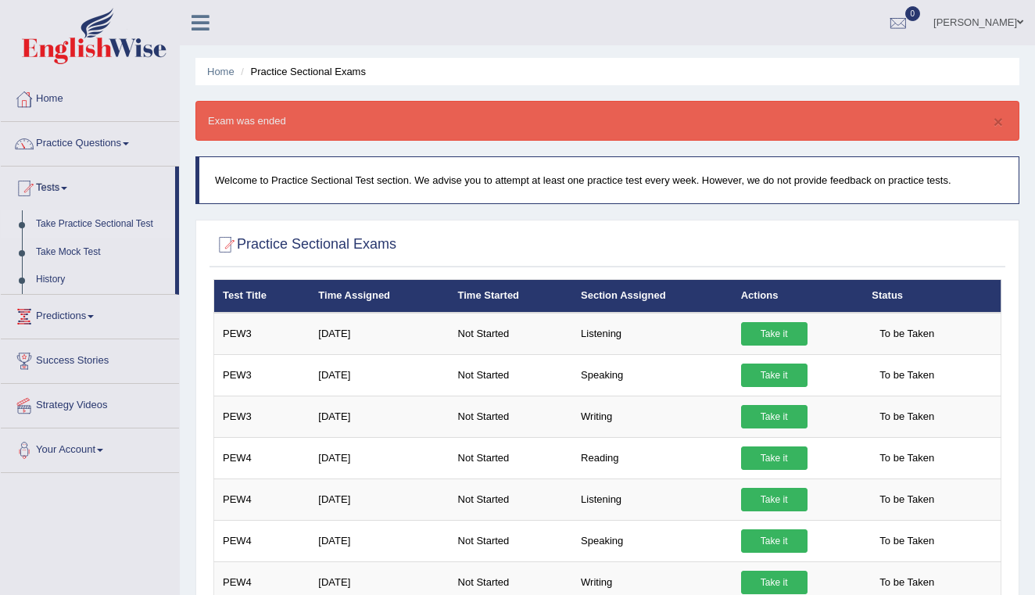
click at [112, 34] on img at bounding box center [94, 36] width 145 height 56
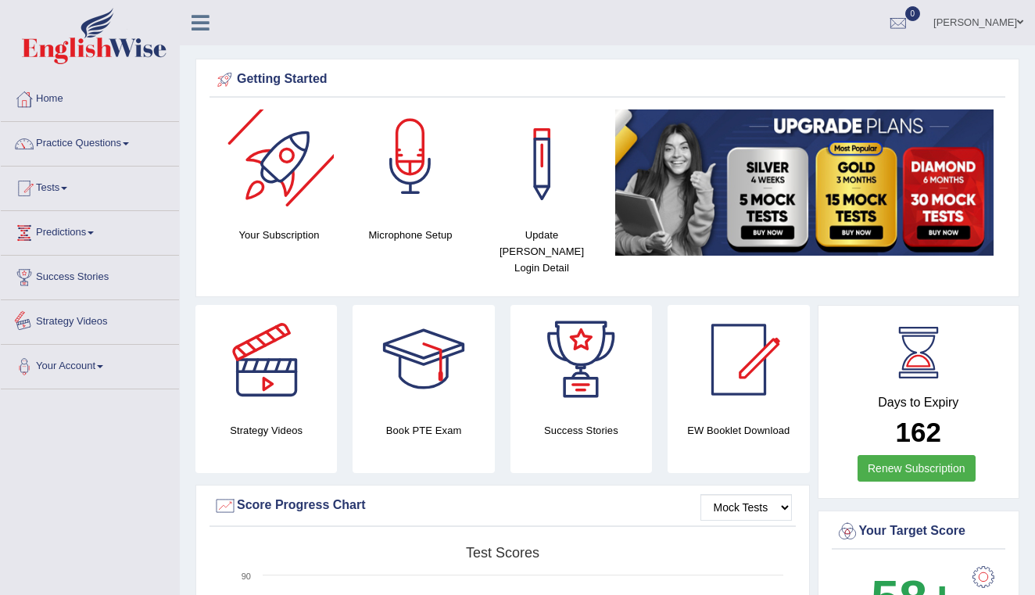
click at [386, 174] on div at bounding box center [410, 163] width 109 height 109
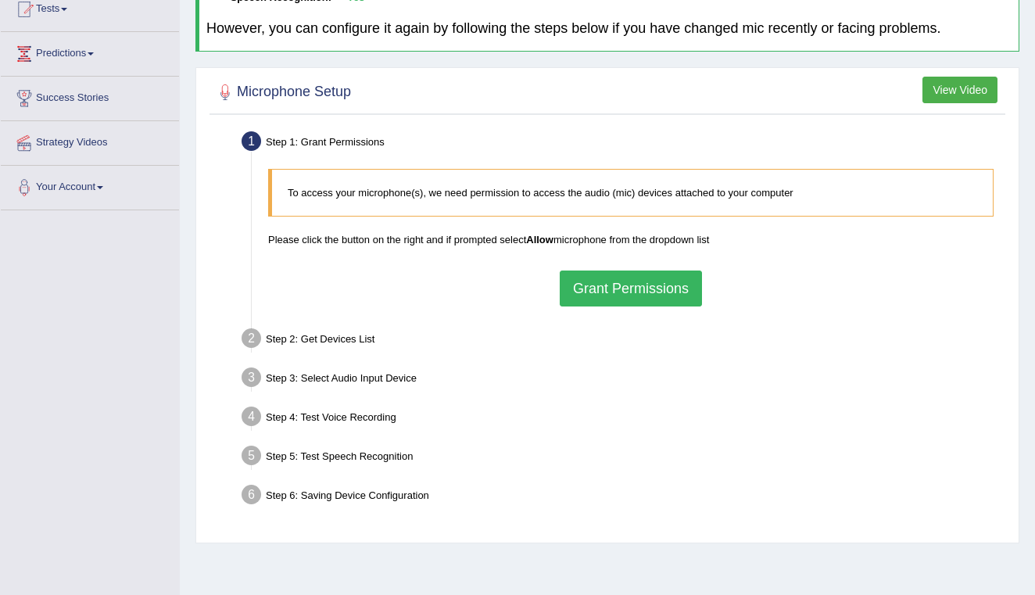
scroll to position [184, 0]
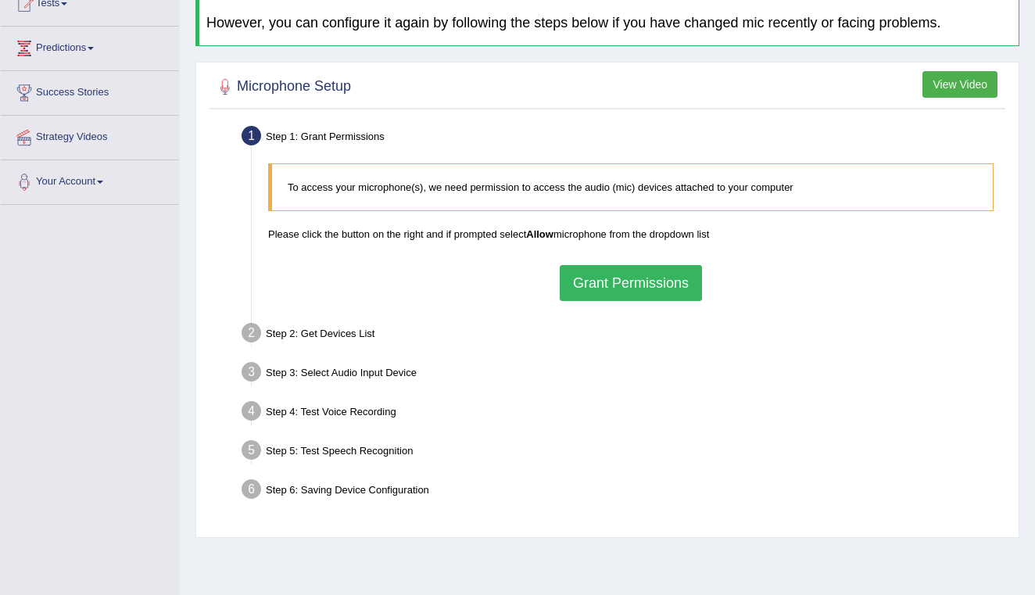
click at [627, 283] on button "Grant Permissions" at bounding box center [631, 283] width 142 height 36
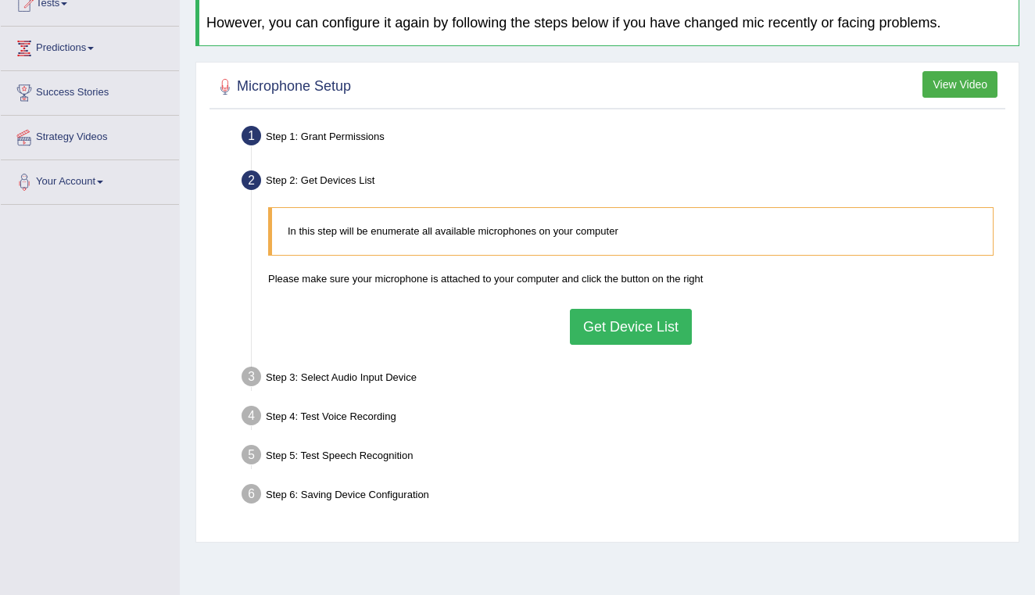
click at [658, 315] on button "Get Device List" at bounding box center [631, 327] width 122 height 36
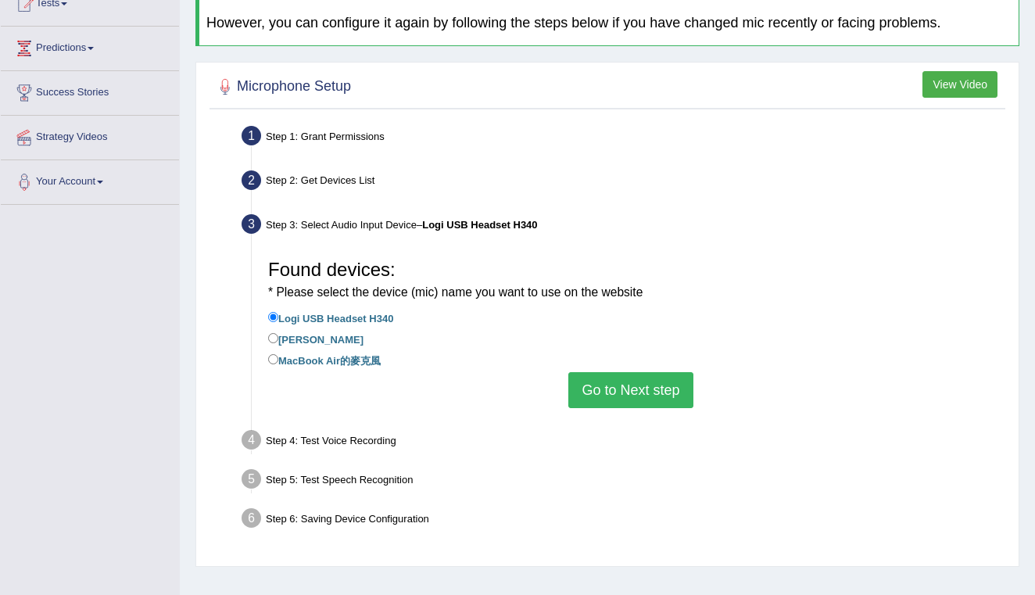
click at [630, 384] on button "Go to Next step" at bounding box center [630, 390] width 124 height 36
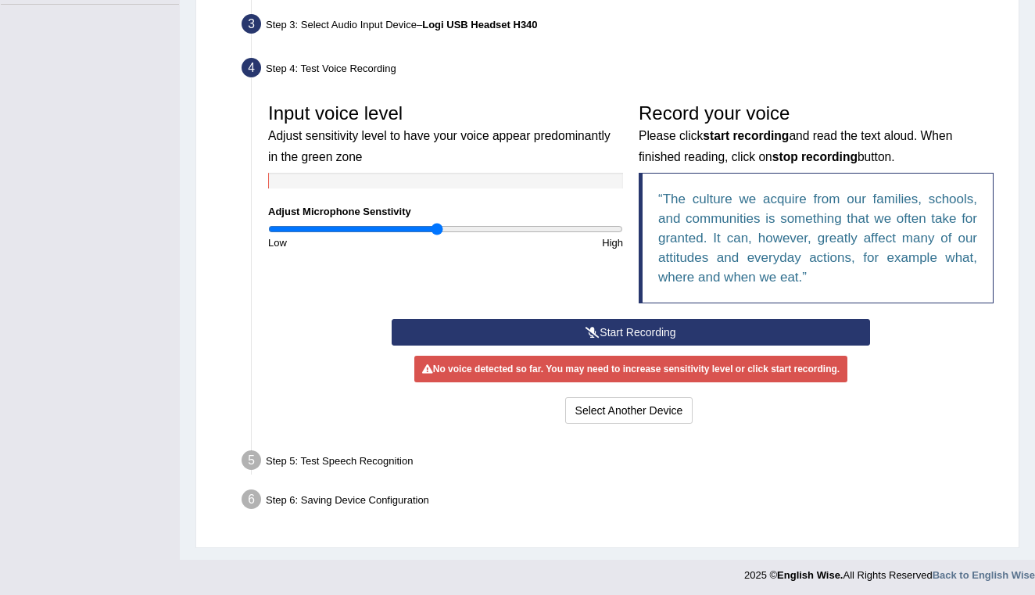
scroll to position [384, 0]
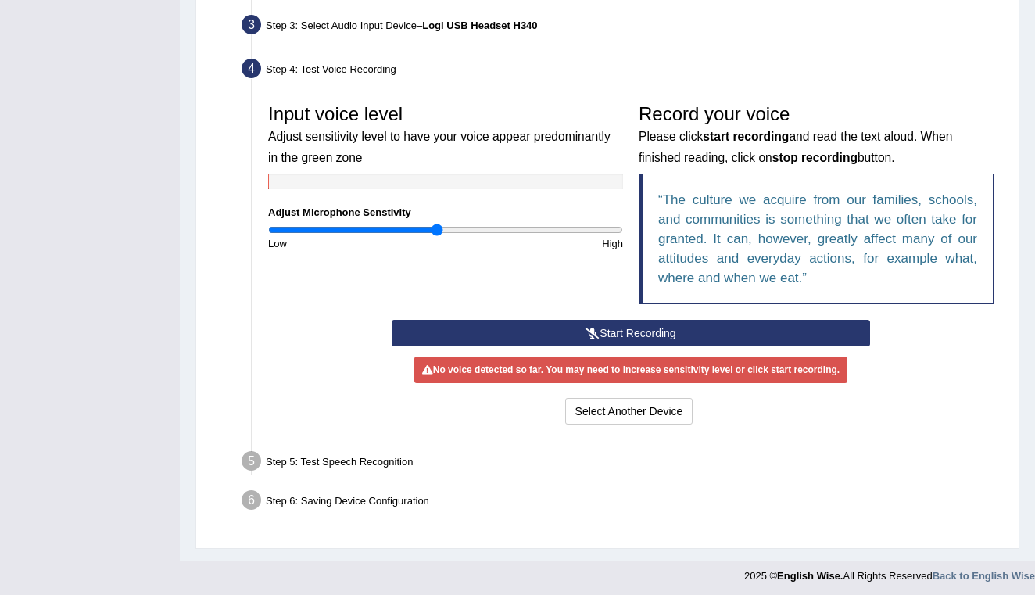
click at [584, 323] on button "Start Recording" at bounding box center [631, 333] width 478 height 27
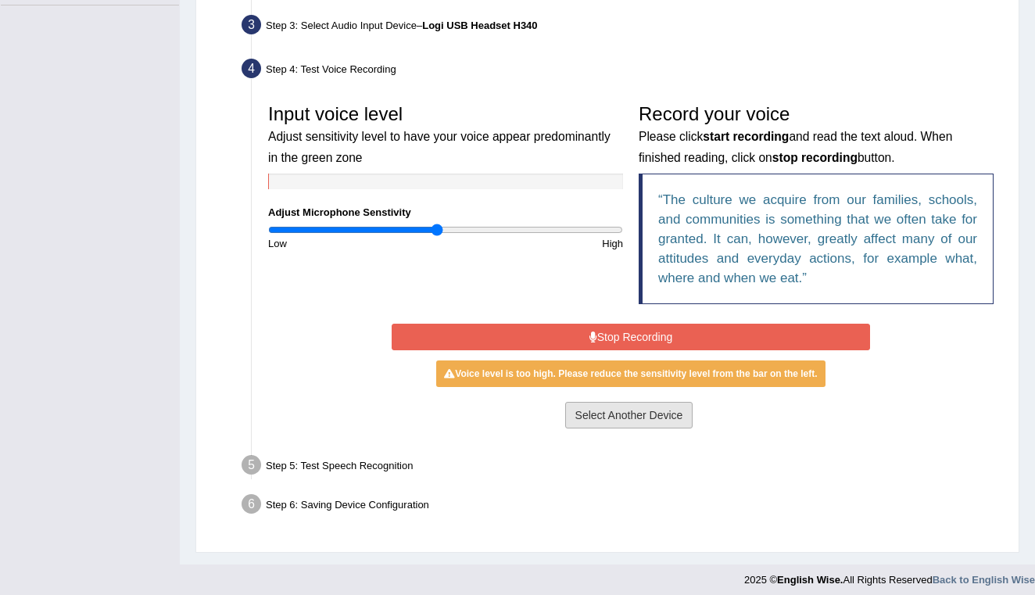
click at [621, 410] on button "Select Another Device" at bounding box center [629, 415] width 128 height 27
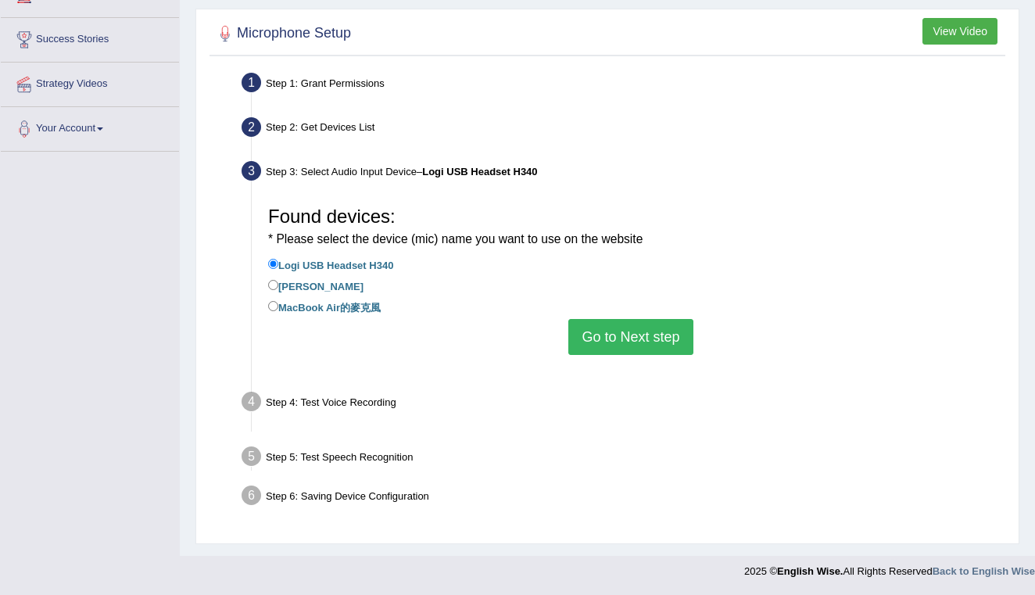
scroll to position [226, 0]
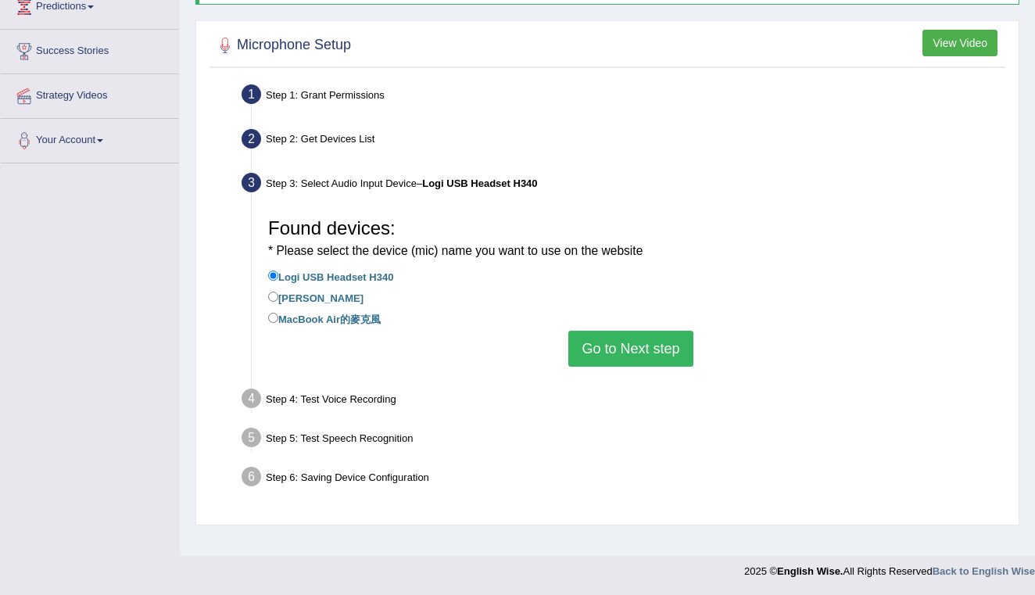
click at [638, 331] on button "Go to Next step" at bounding box center [630, 349] width 124 height 36
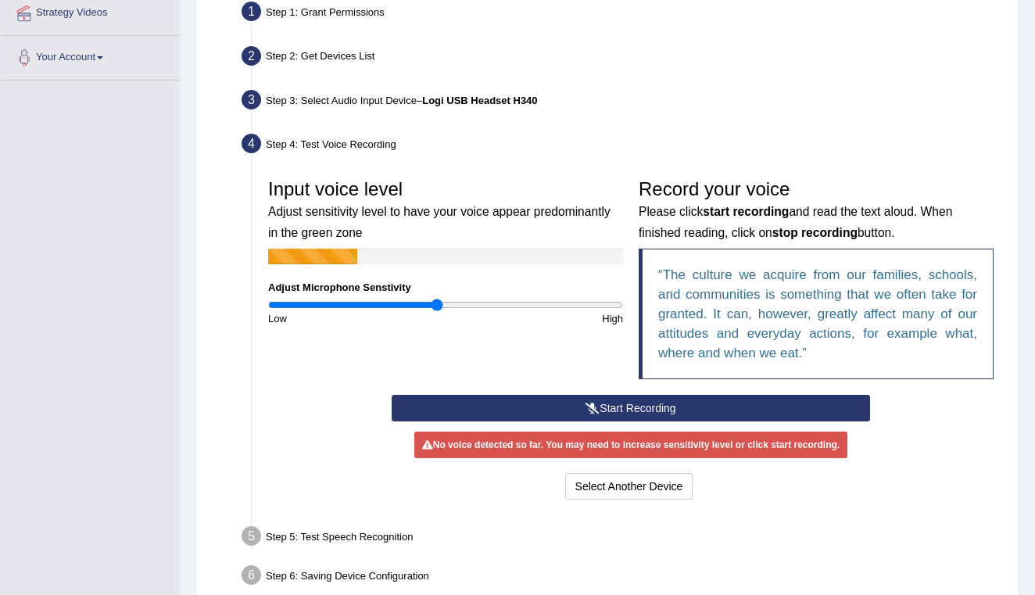
scroll to position [311, 0]
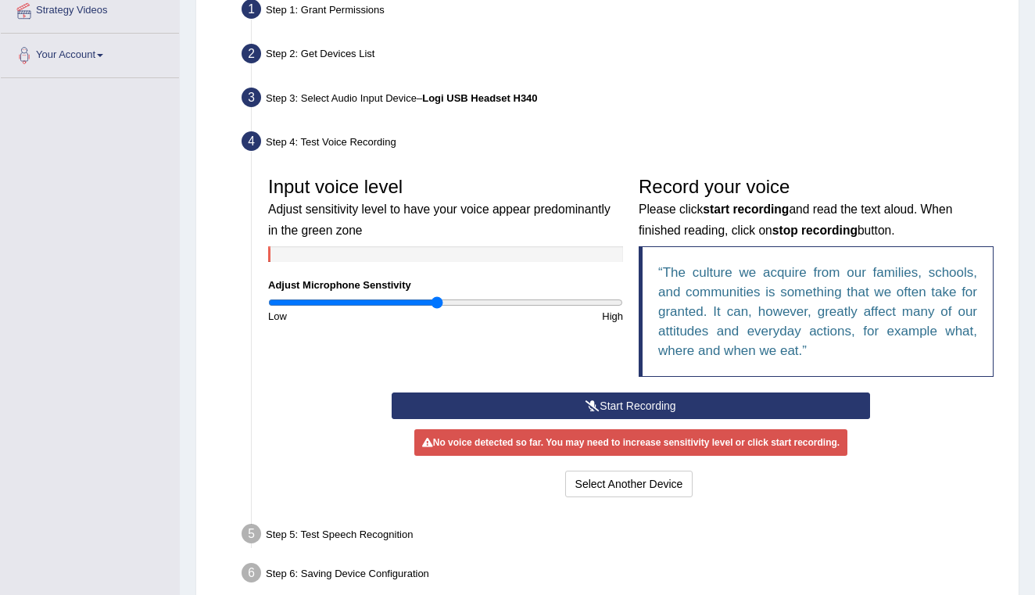
click at [795, 398] on button "Start Recording" at bounding box center [631, 405] width 478 height 27
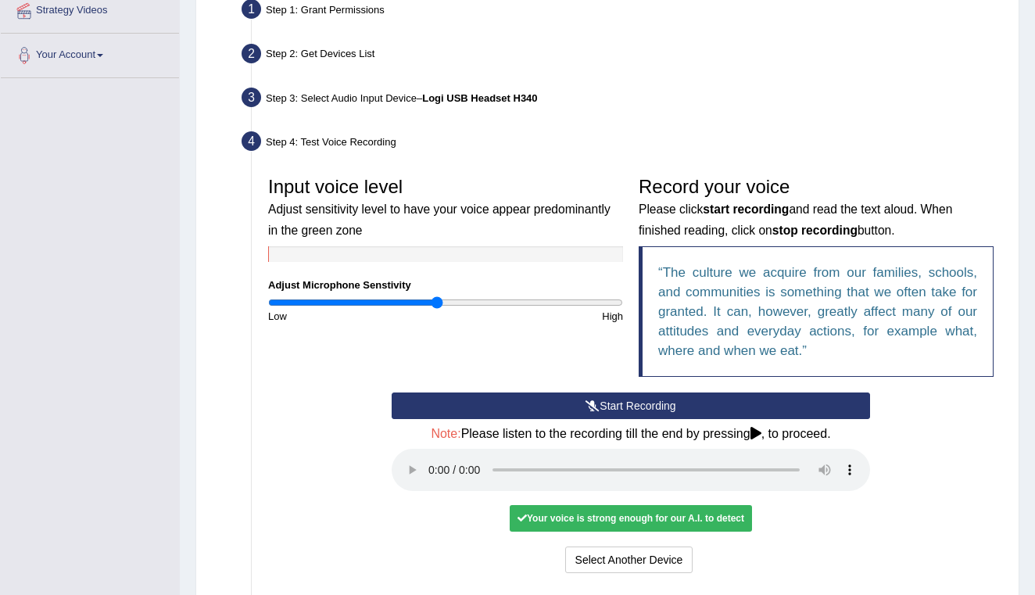
click at [646, 505] on div "Your voice is strong enough for our A.I. to detect" at bounding box center [631, 518] width 242 height 27
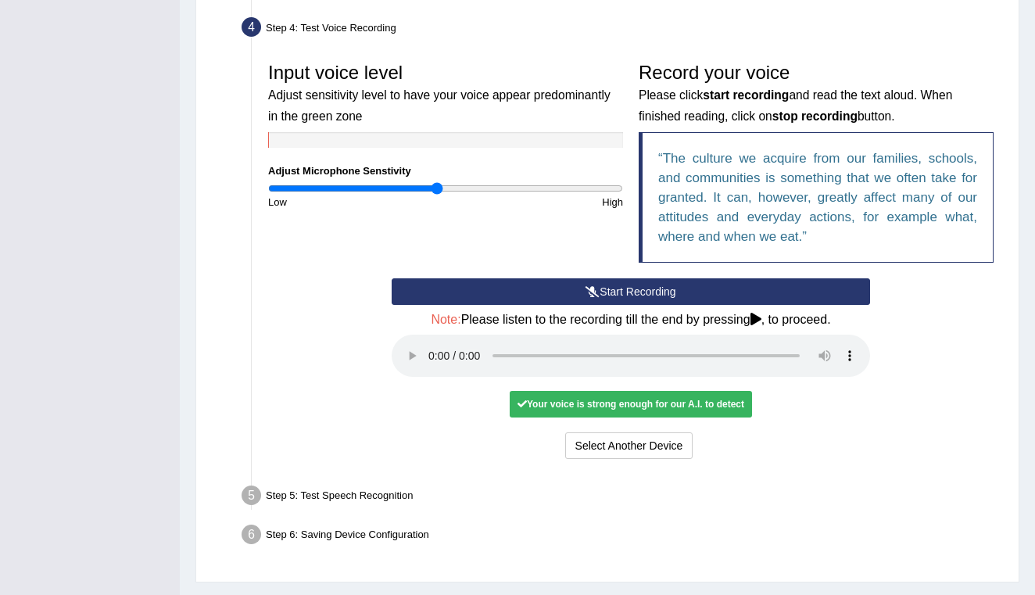
scroll to position [428, 0]
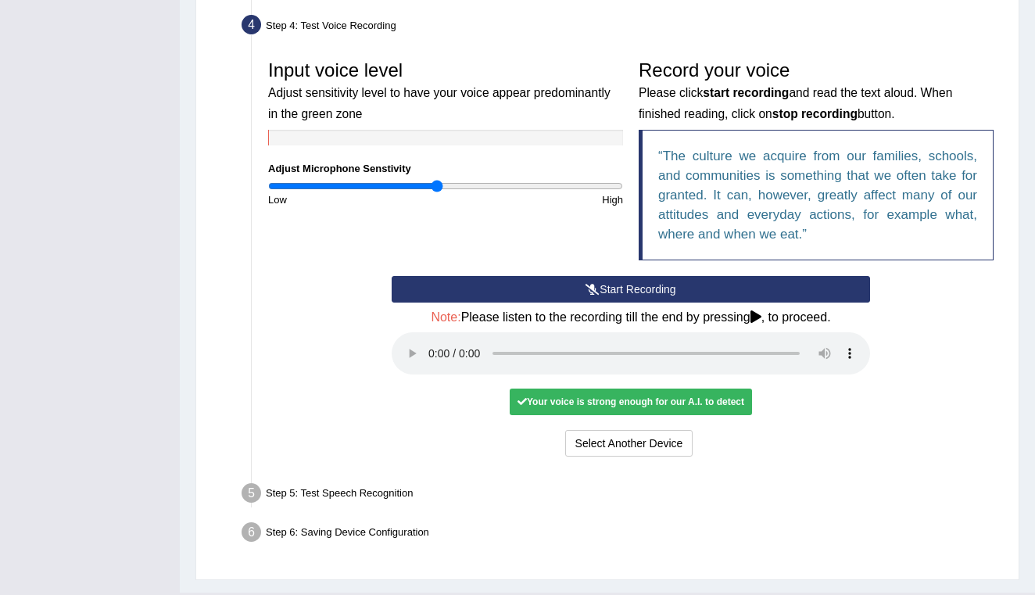
click at [430, 338] on audio at bounding box center [631, 353] width 478 height 42
click at [764, 342] on audio at bounding box center [631, 353] width 478 height 42
click at [686, 430] on button "Voice is ok. Go to Next step" at bounding box center [696, 443] width 155 height 27
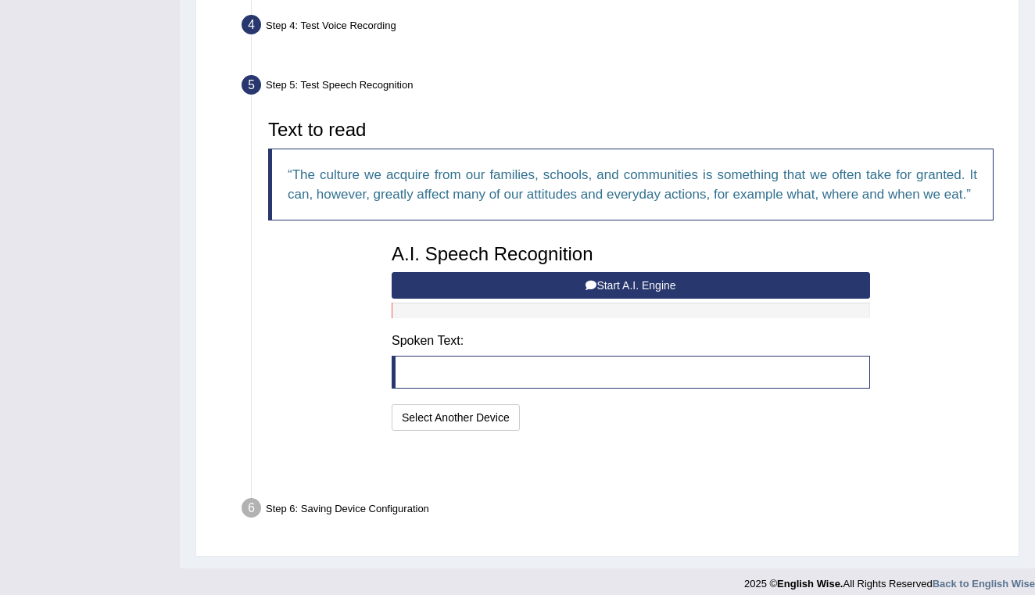
scroll to position [399, 0]
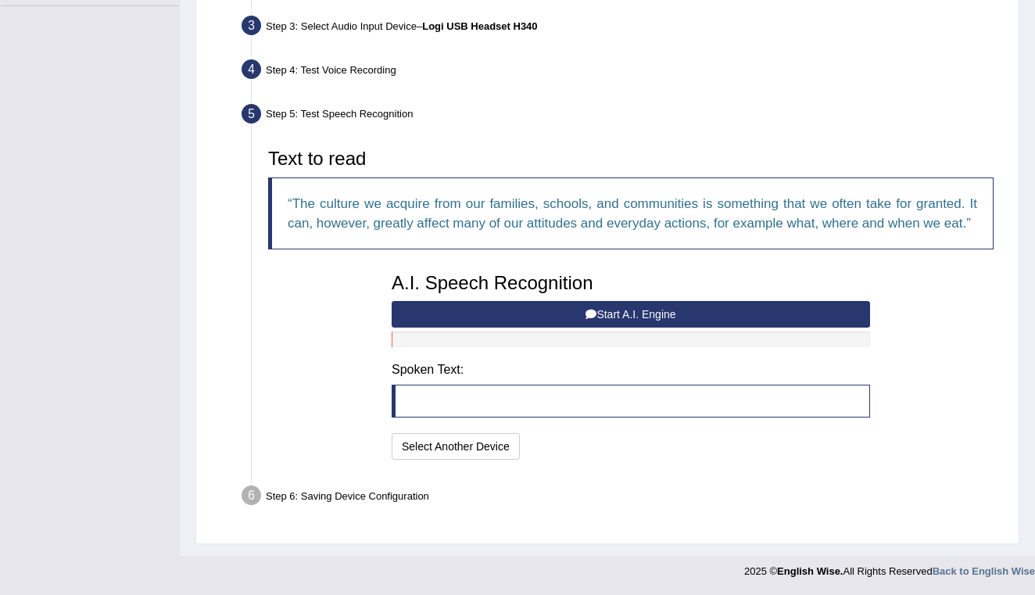
click at [636, 315] on button "Start A.I. Engine" at bounding box center [631, 314] width 478 height 27
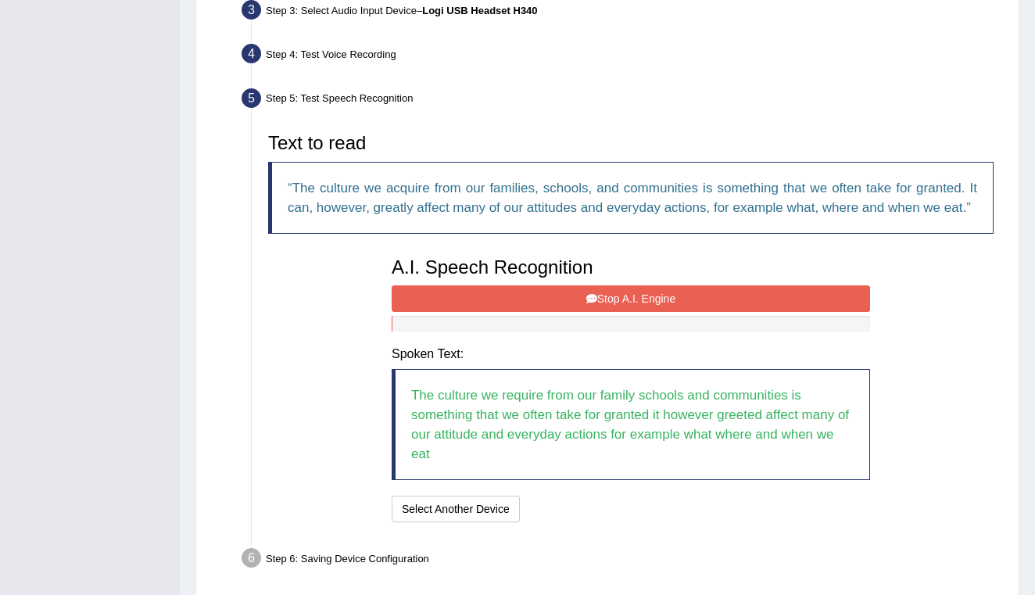
click at [646, 312] on button "Stop A.I. Engine" at bounding box center [631, 298] width 478 height 27
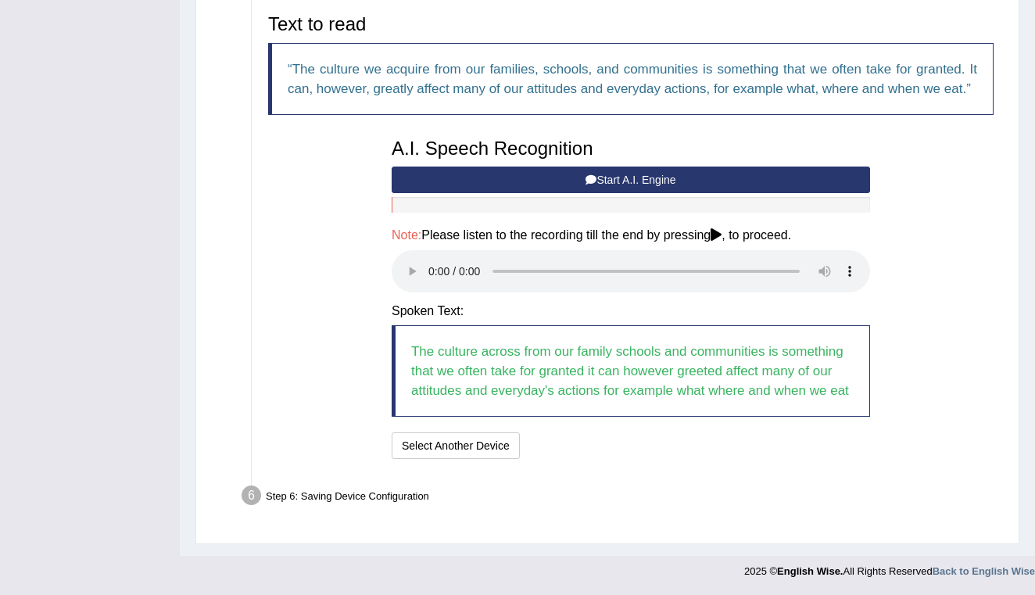
scroll to position [534, 0]
click at [435, 266] on audio at bounding box center [631, 271] width 478 height 42
click at [772, 264] on audio at bounding box center [631, 271] width 478 height 42
click at [610, 448] on button "Speech is ok. Go to Last step" at bounding box center [607, 445] width 163 height 27
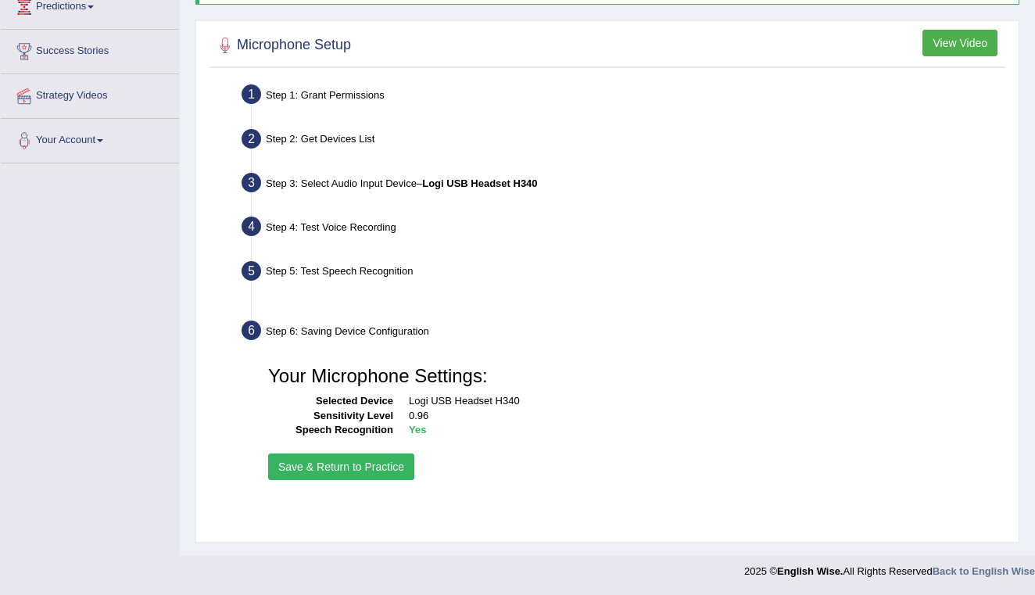
scroll to position [226, 0]
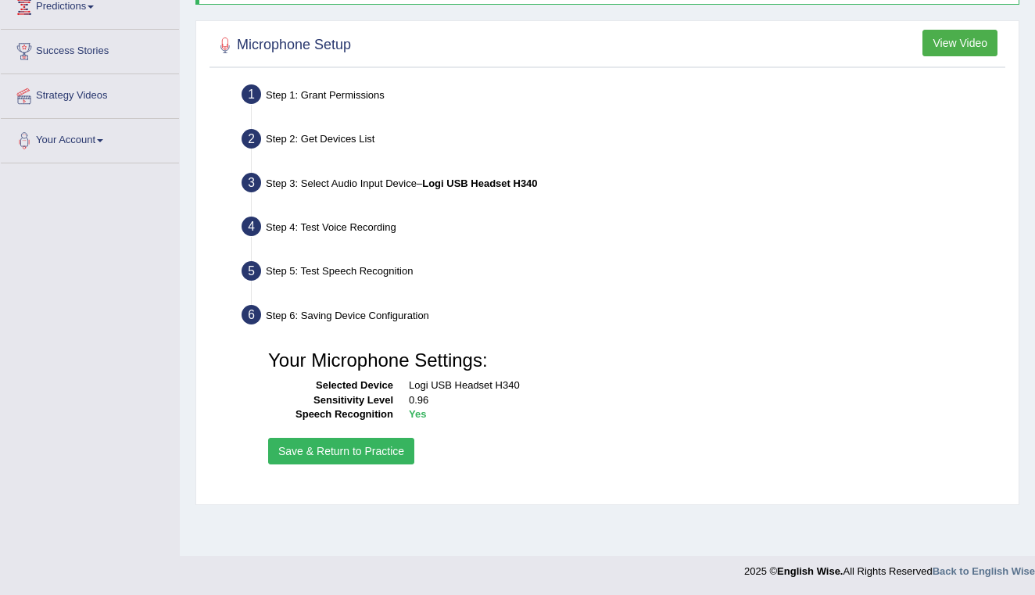
click at [371, 449] on button "Save & Return to Practice" at bounding box center [341, 451] width 146 height 27
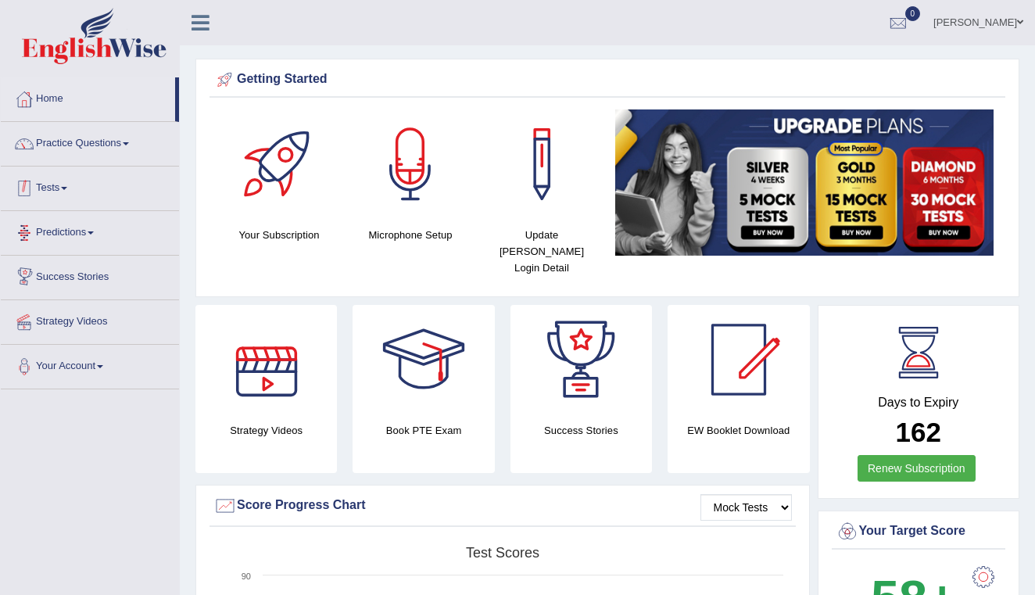
click at [59, 195] on link "Tests" at bounding box center [90, 185] width 178 height 39
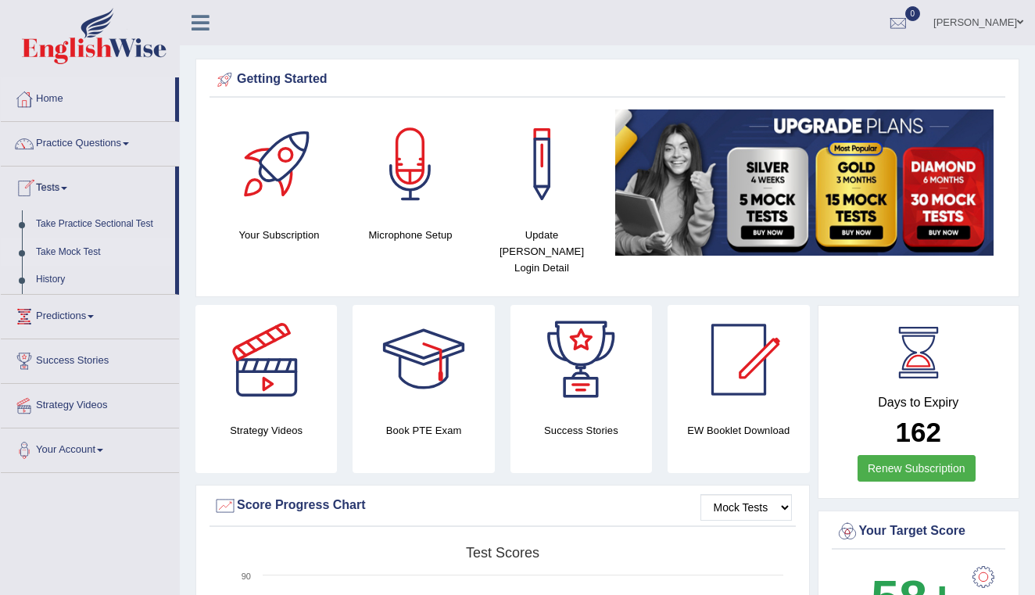
click at [81, 255] on link "Take Mock Test" at bounding box center [102, 252] width 146 height 28
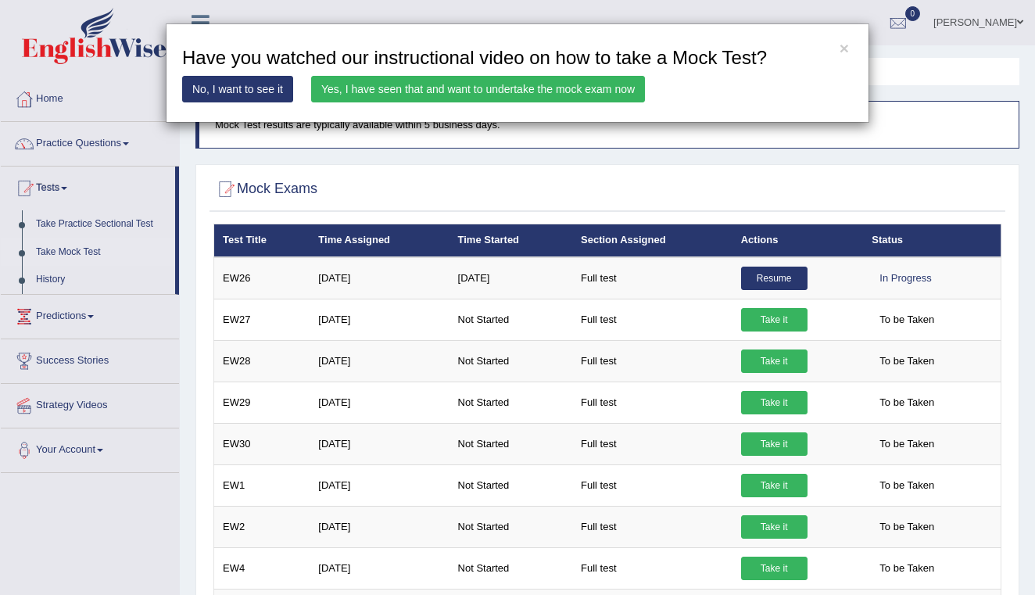
click at [455, 91] on link "Yes, I have seen that and want to undertake the mock exam now" at bounding box center [478, 89] width 334 height 27
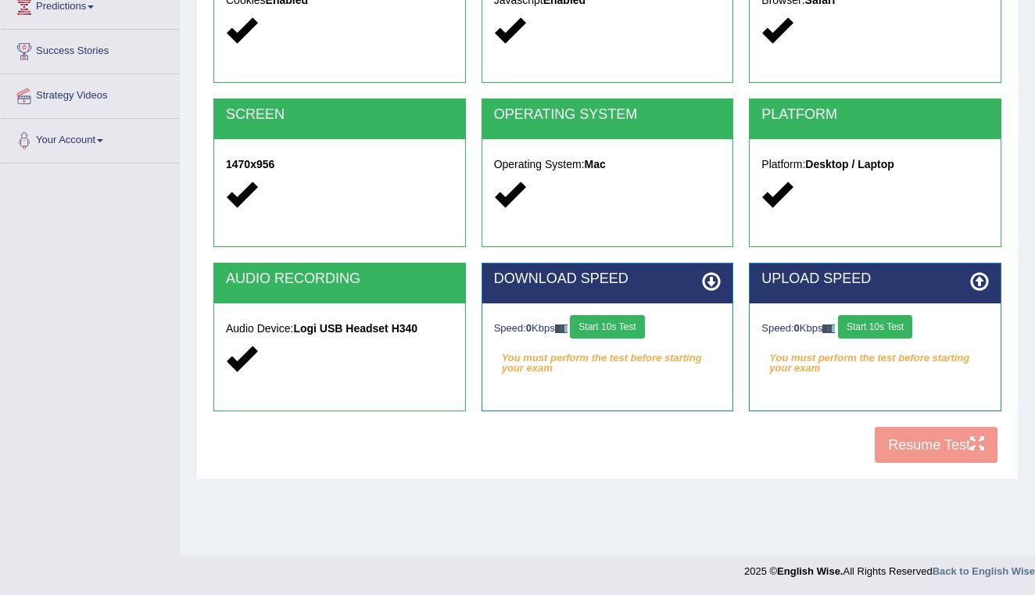
scroll to position [226, 0]
click at [625, 324] on button "Start 10s Test" at bounding box center [607, 326] width 74 height 23
click at [905, 327] on button "Start 10s Test" at bounding box center [875, 326] width 74 height 23
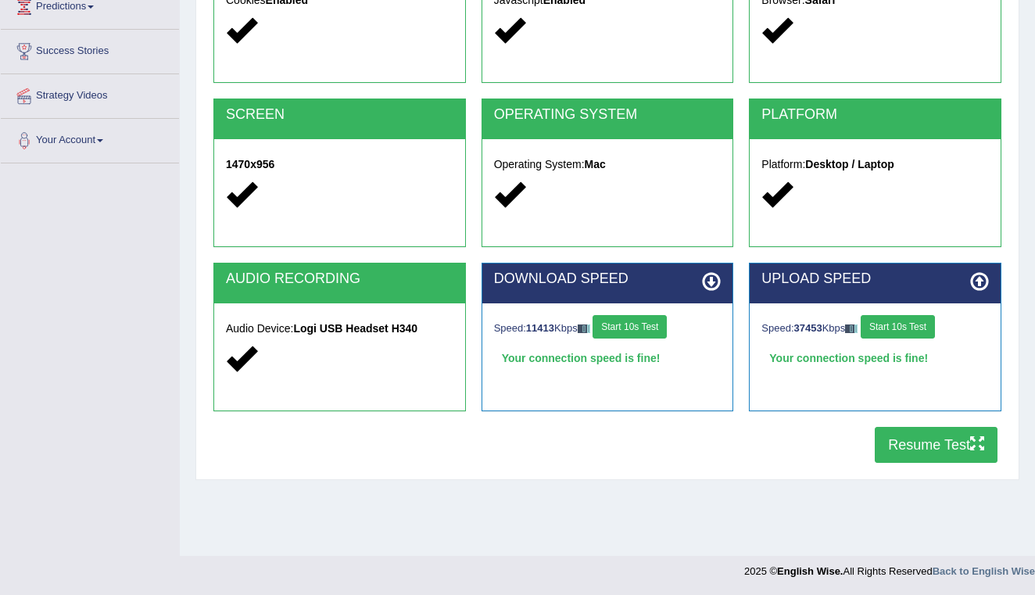
click at [922, 437] on button "Resume Test" at bounding box center [936, 445] width 123 height 36
click at [105, 145] on link "Your Account" at bounding box center [90, 138] width 178 height 39
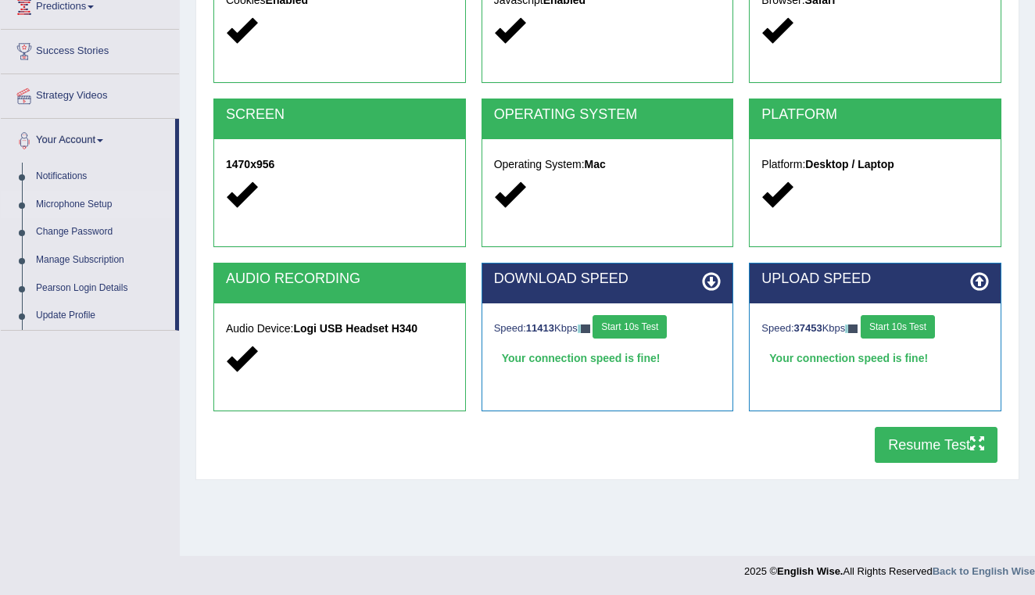
click at [56, 202] on link "Microphone Setup" at bounding box center [102, 205] width 146 height 28
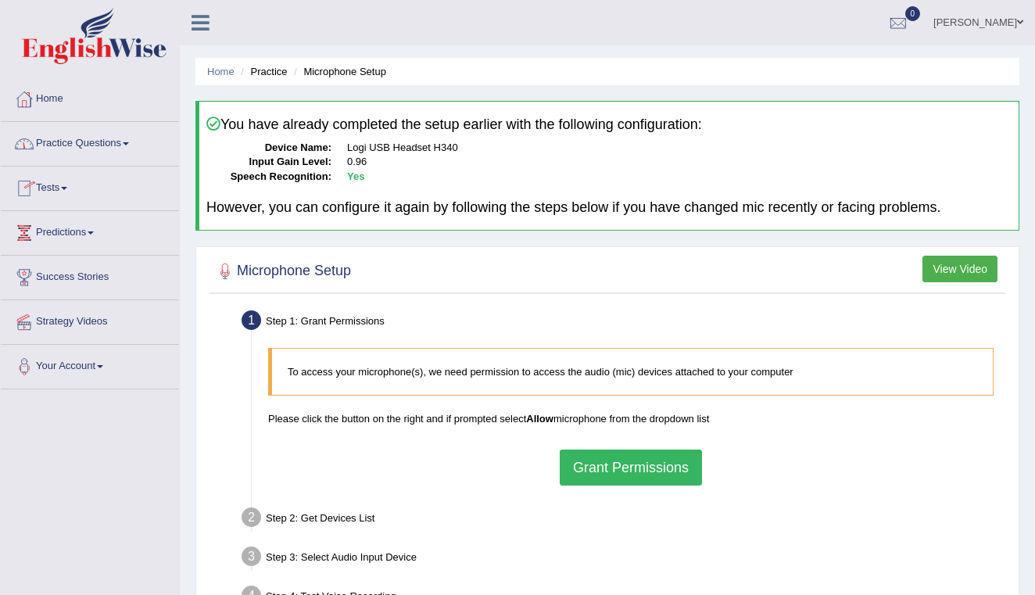
click at [120, 140] on link "Practice Questions" at bounding box center [90, 141] width 178 height 39
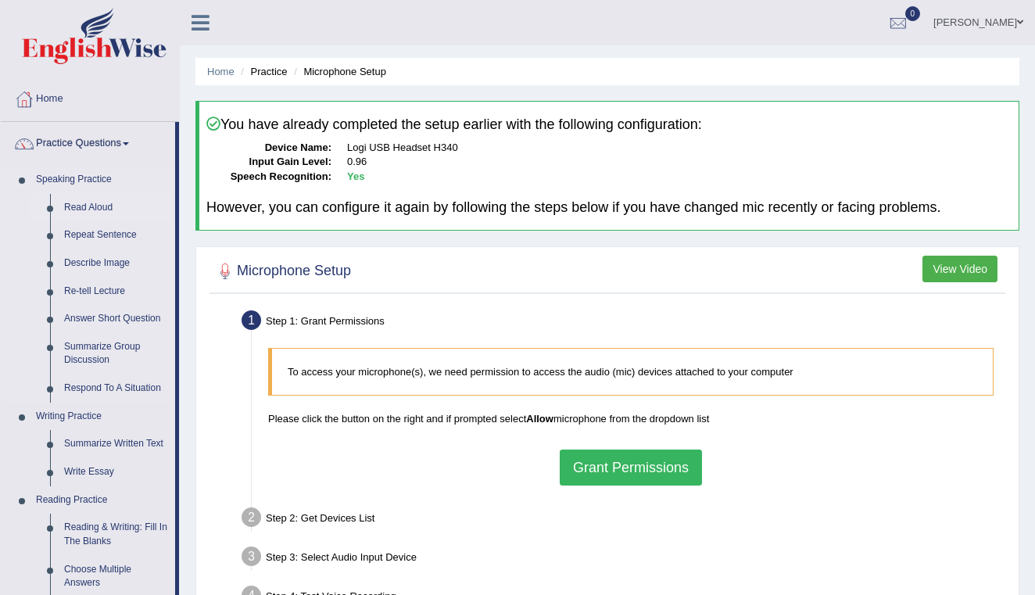
click at [97, 209] on link "Read Aloud" at bounding box center [116, 208] width 118 height 28
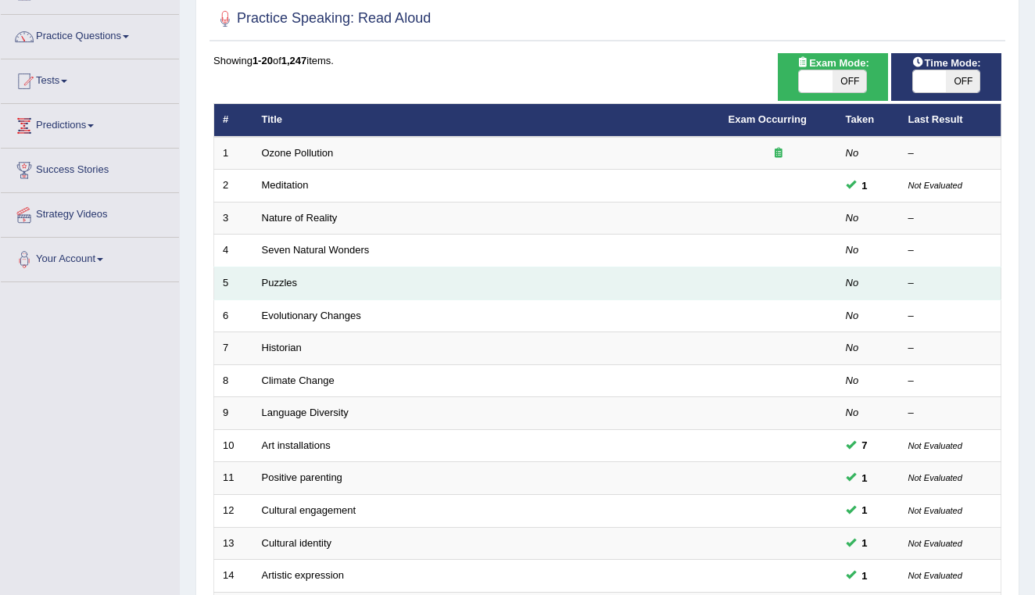
scroll to position [216, 0]
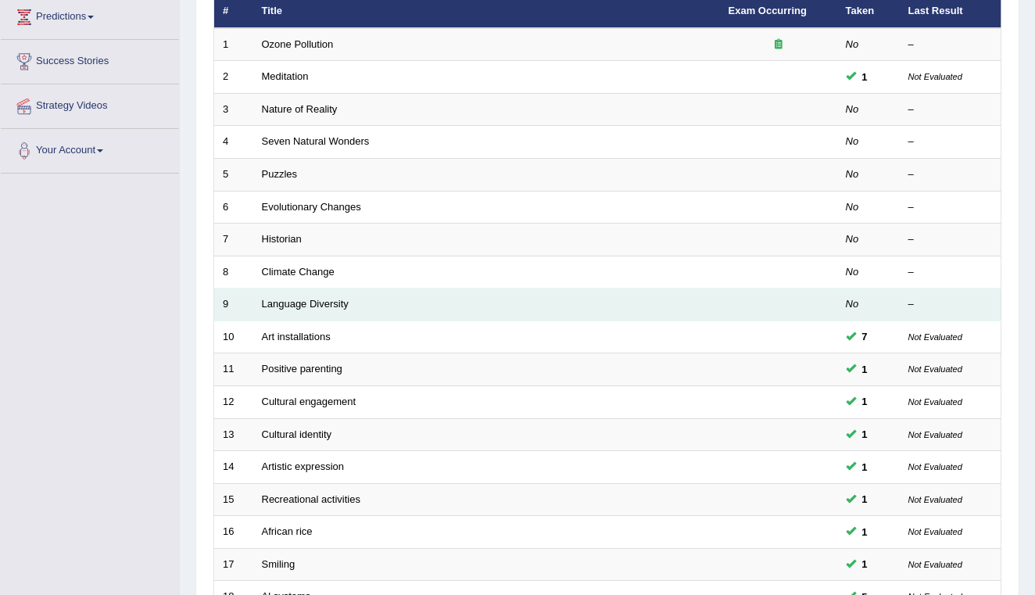
click at [324, 306] on td "Language Diversity" at bounding box center [486, 304] width 467 height 33
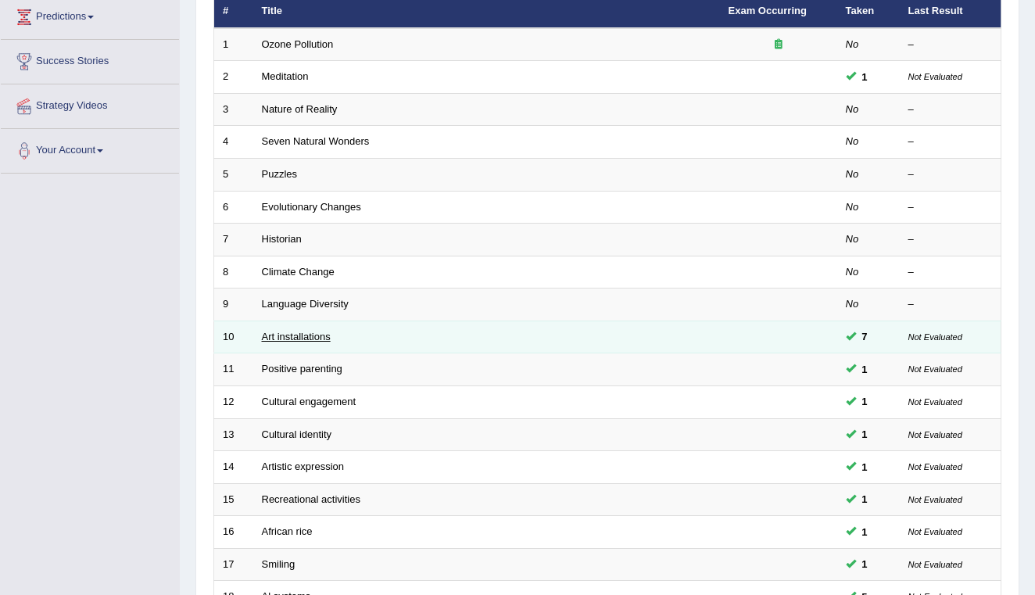
click at [325, 331] on link "Art installations" at bounding box center [296, 337] width 69 height 12
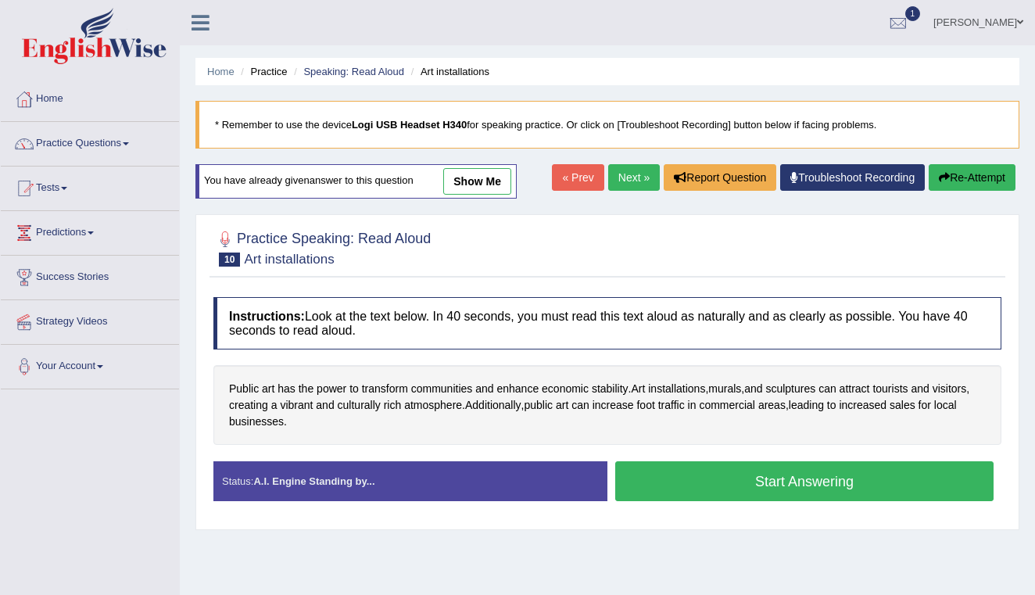
click at [757, 484] on button "Start Answering" at bounding box center [804, 481] width 378 height 40
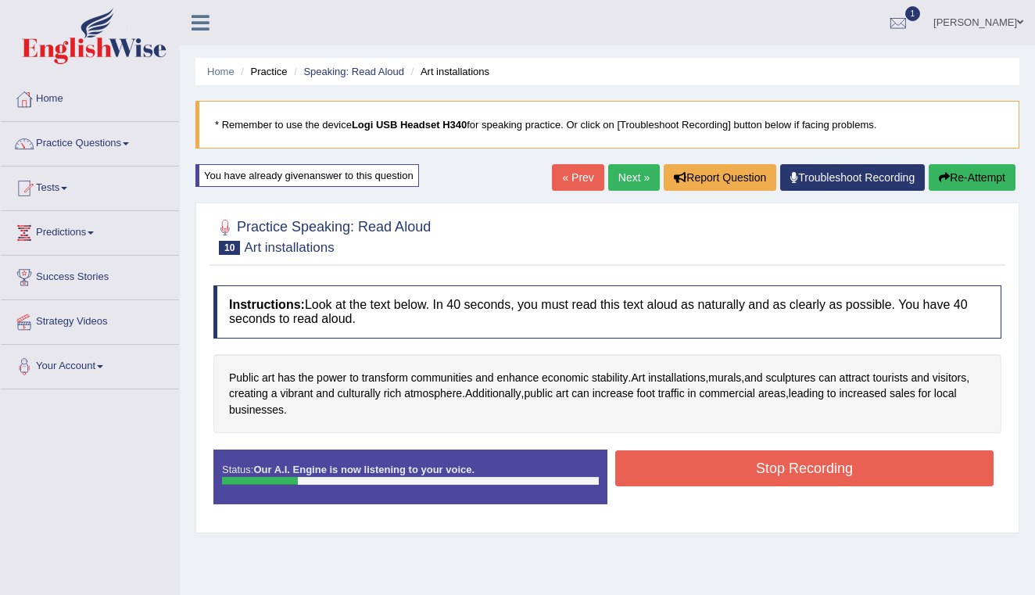
click at [711, 476] on button "Stop Recording" at bounding box center [804, 468] width 378 height 36
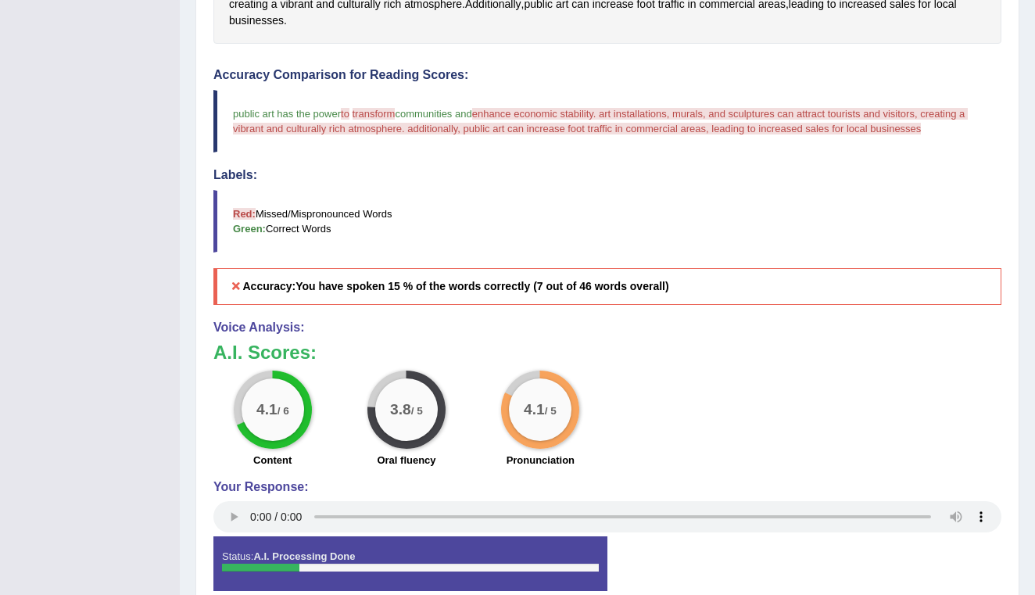
scroll to position [398, 0]
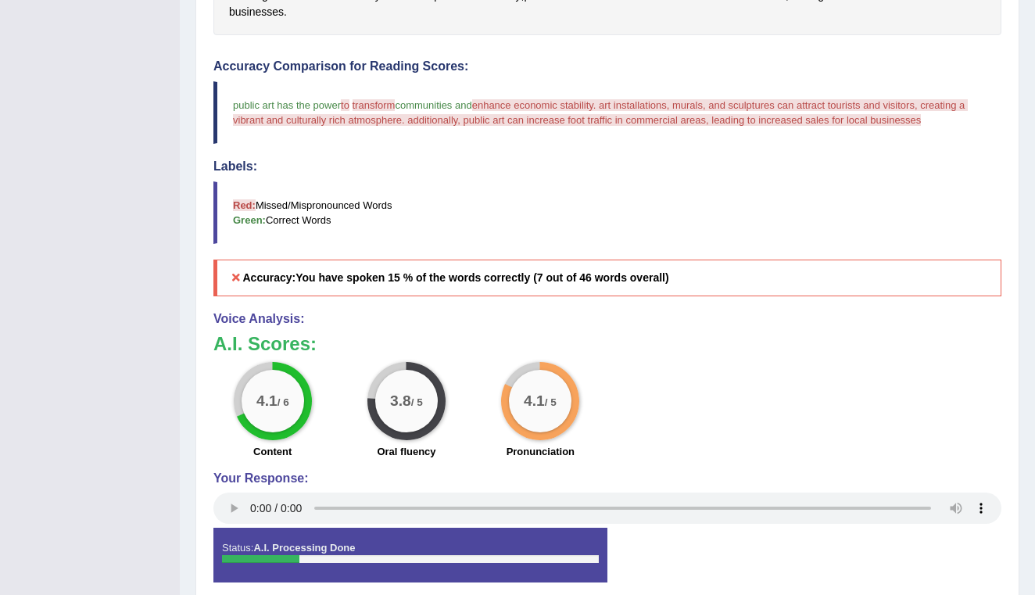
click at [254, 501] on audio at bounding box center [607, 507] width 788 height 31
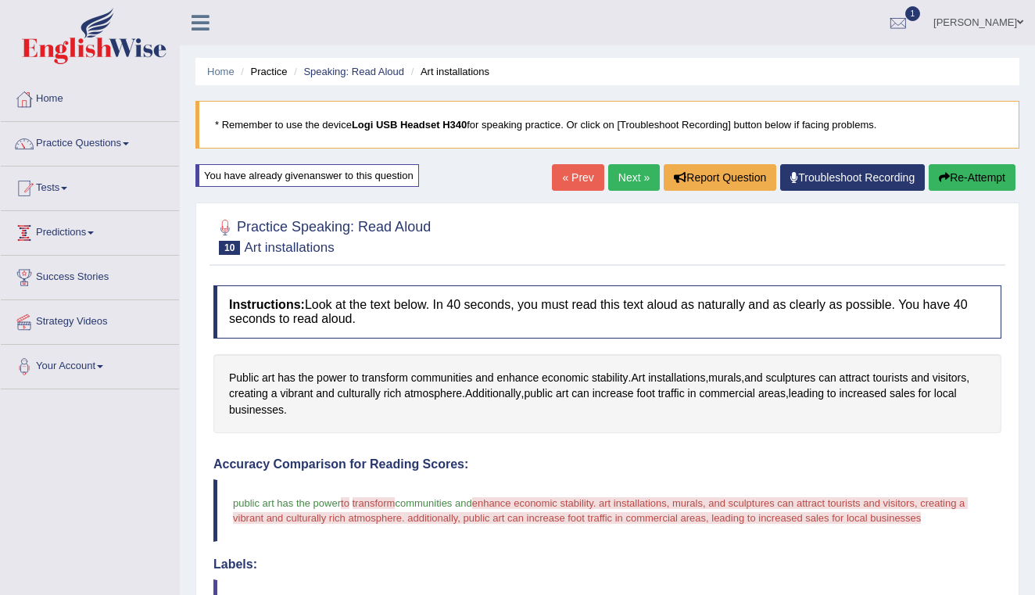
scroll to position [0, 0]
click at [55, 182] on link "Tests" at bounding box center [90, 185] width 178 height 39
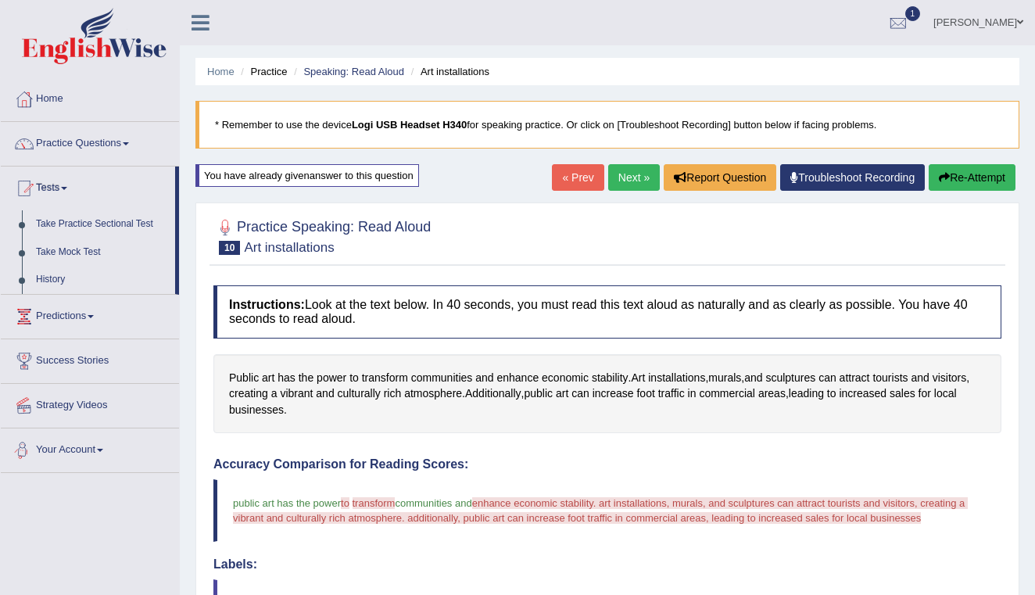
click at [95, 452] on link "Your Account" at bounding box center [90, 447] width 178 height 39
